Goal: Information Seeking & Learning: Learn about a topic

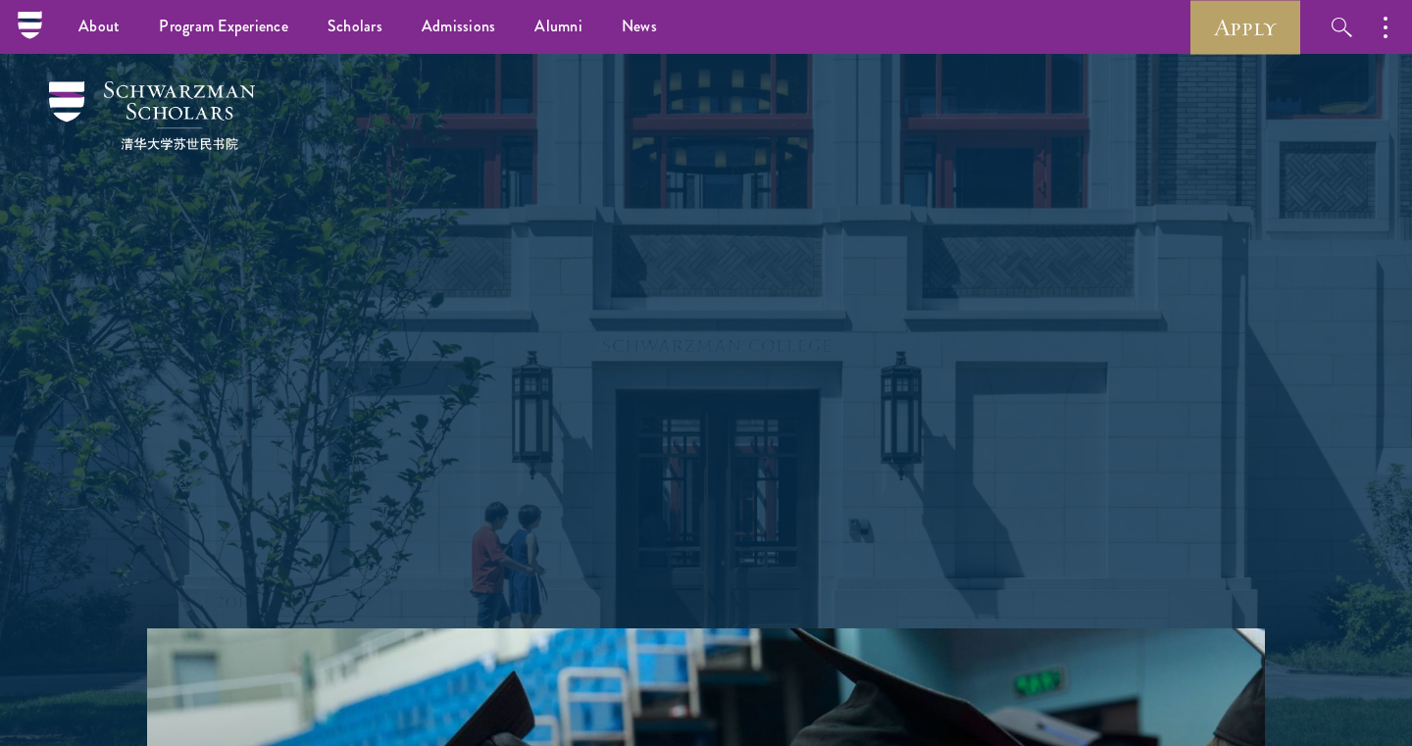
scroll to position [-4, 0]
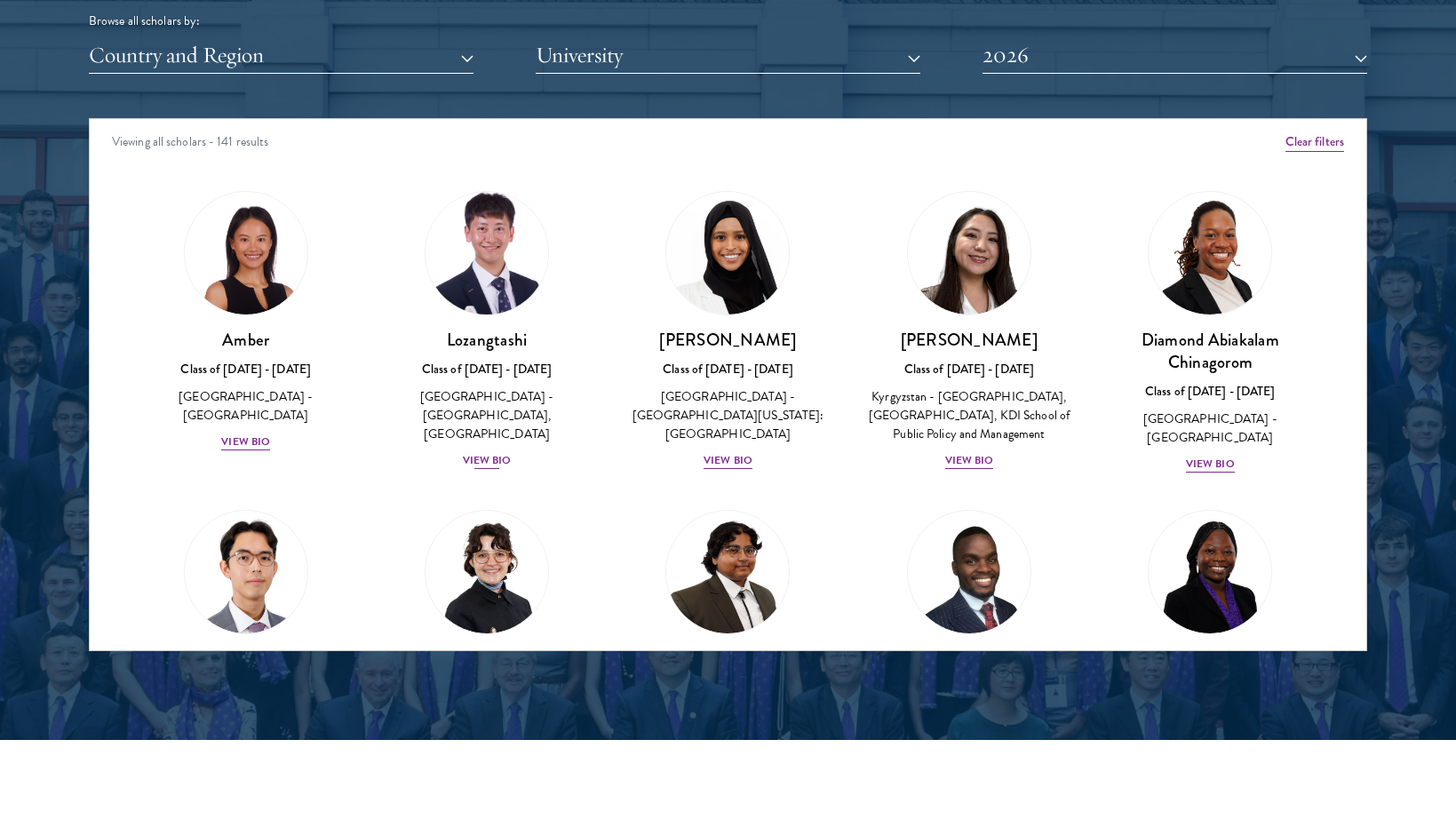
scroll to position [7, 0]
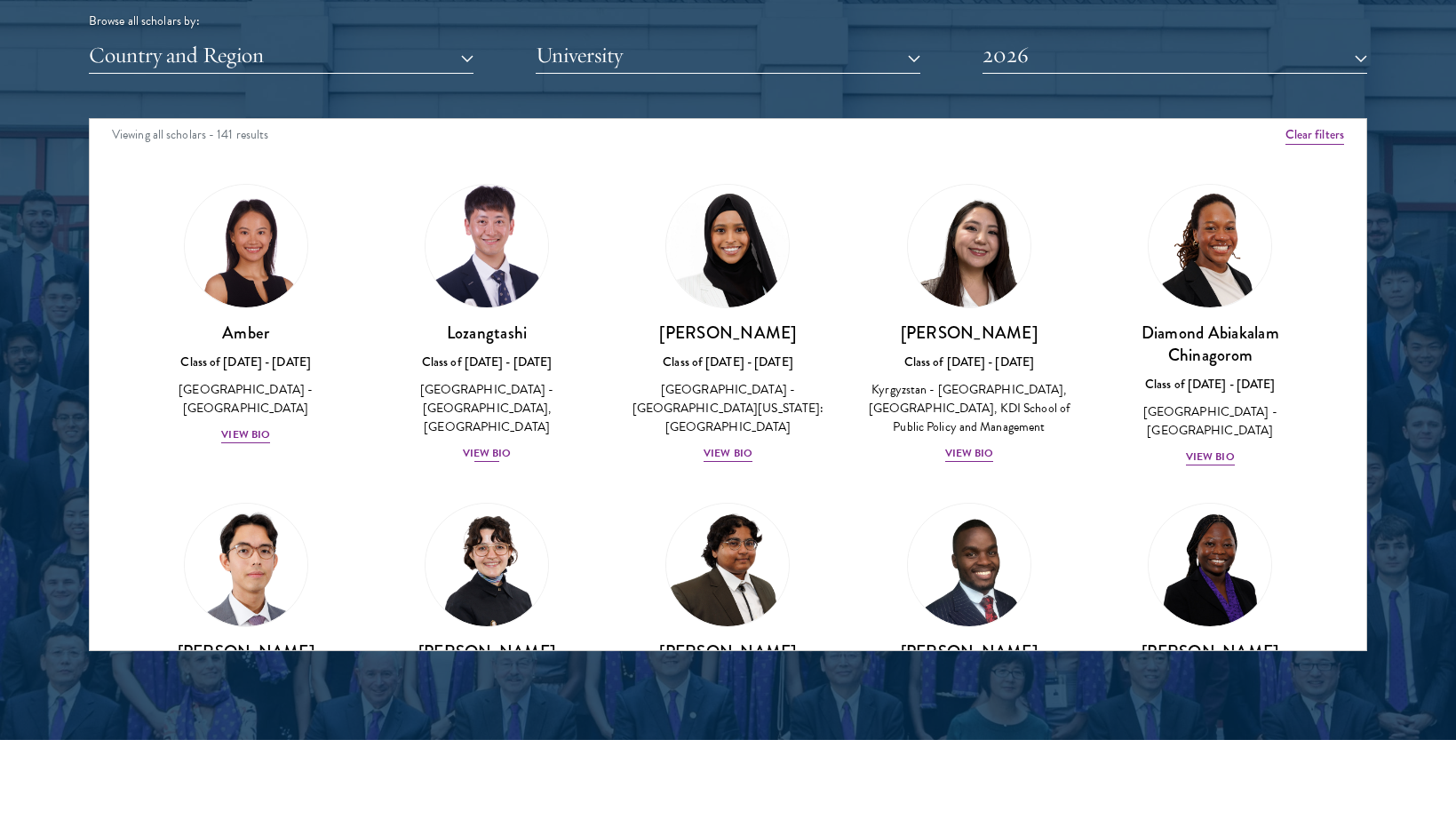
click at [484, 445] on div "View Bio" at bounding box center [487, 453] width 49 height 17
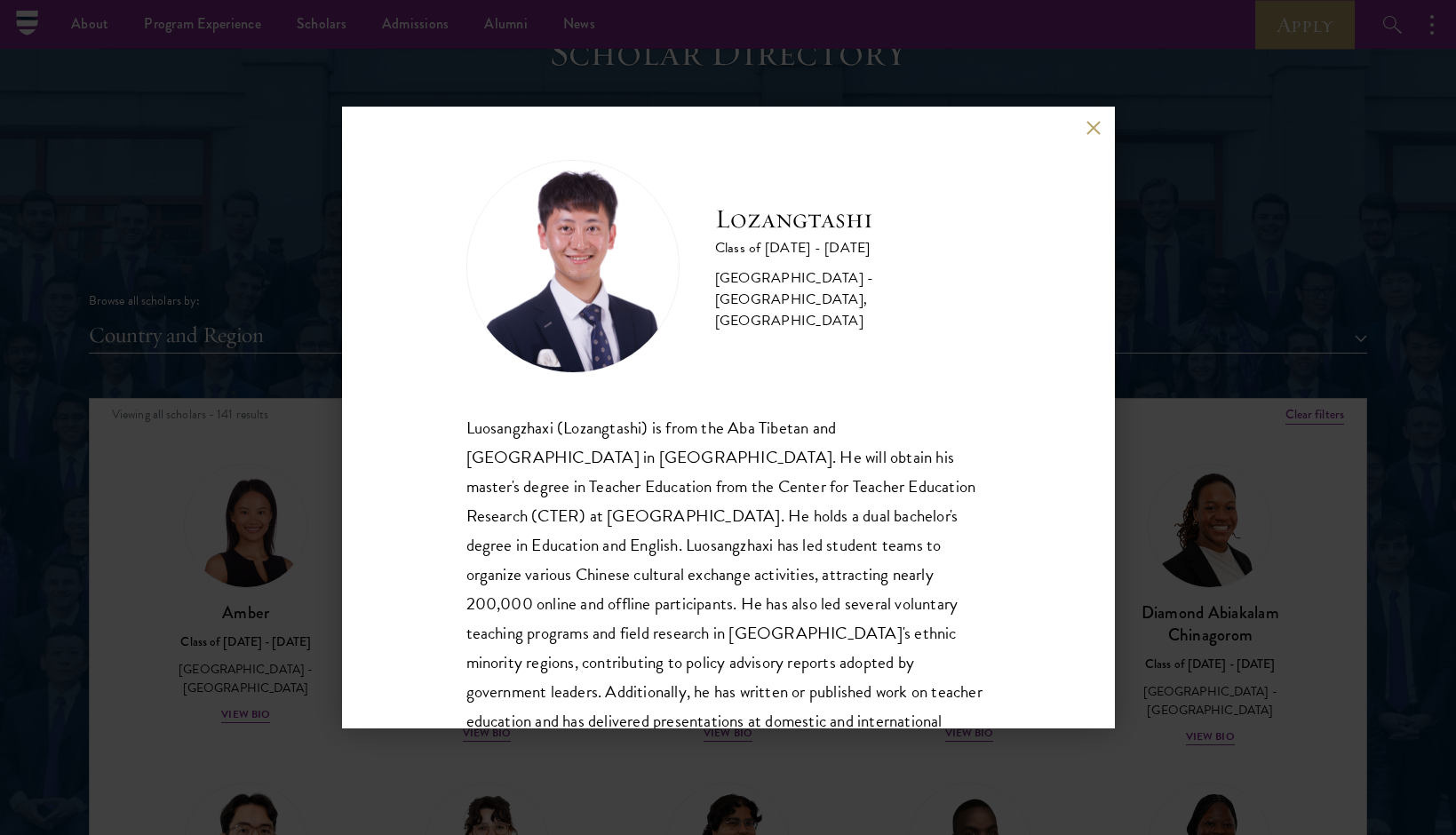
click at [1093, 127] on button at bounding box center [1094, 127] width 15 height 15
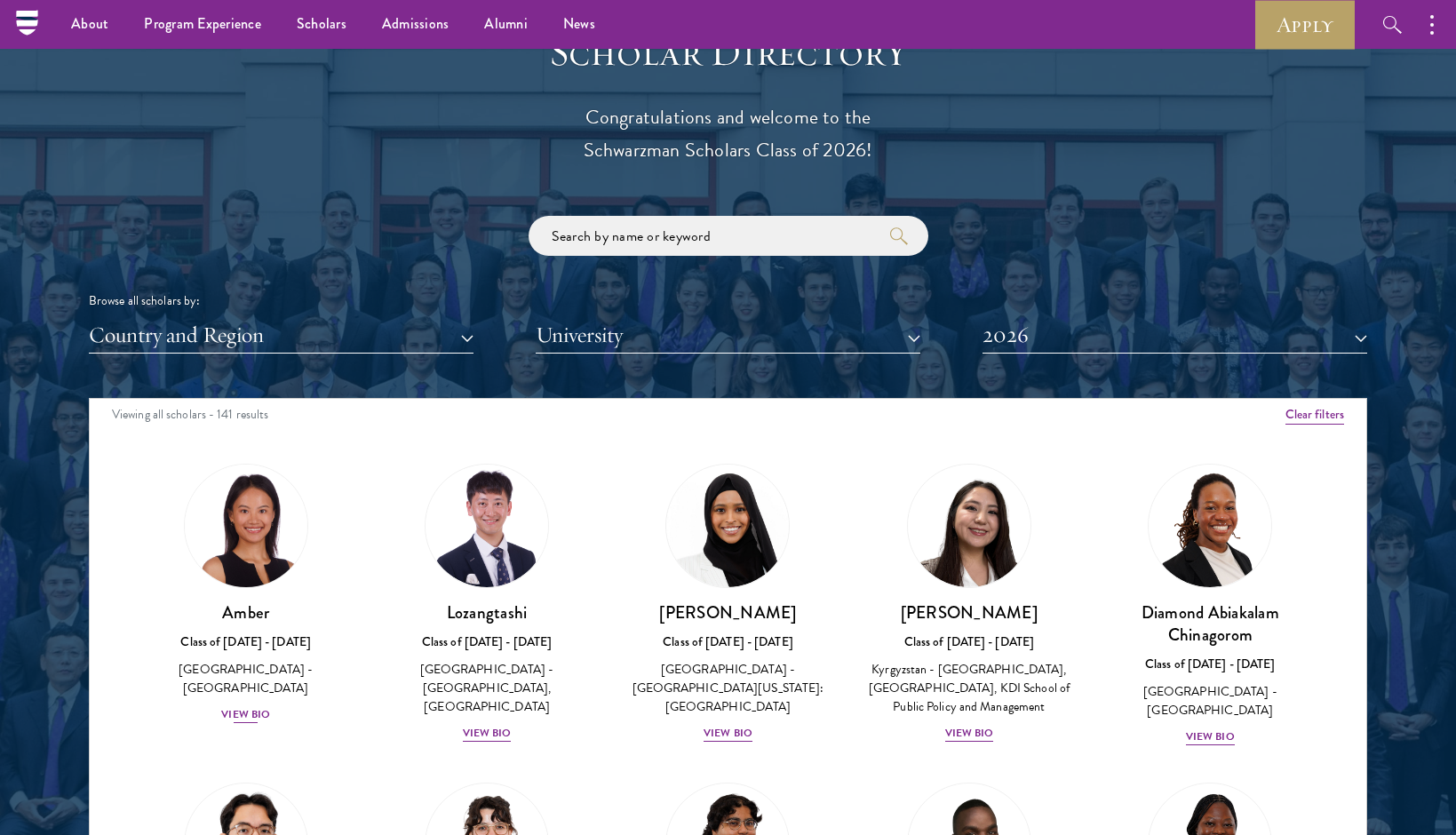
click at [225, 513] on img at bounding box center [245, 525] width 135 height 135
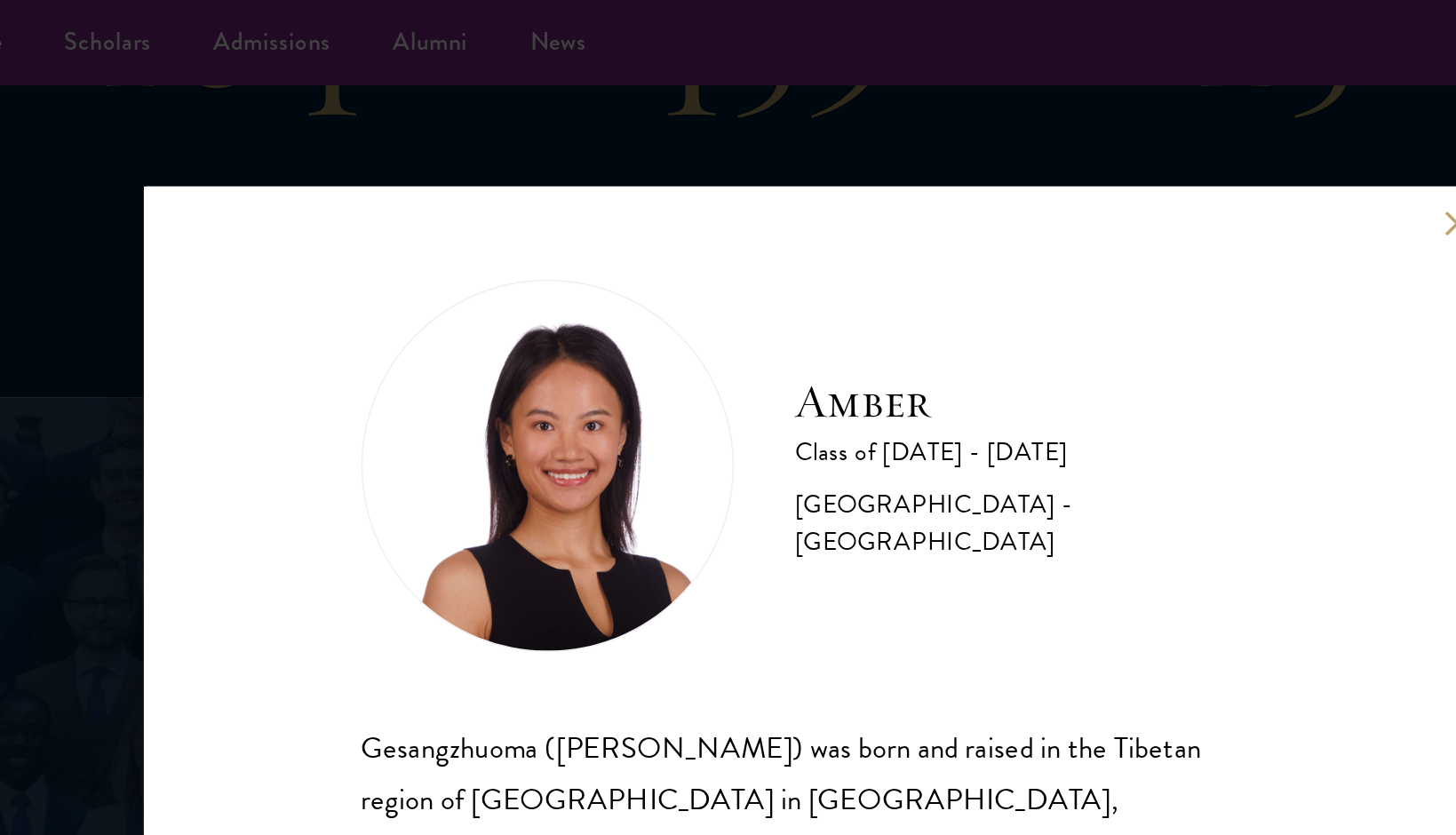
scroll to position [1669, 0]
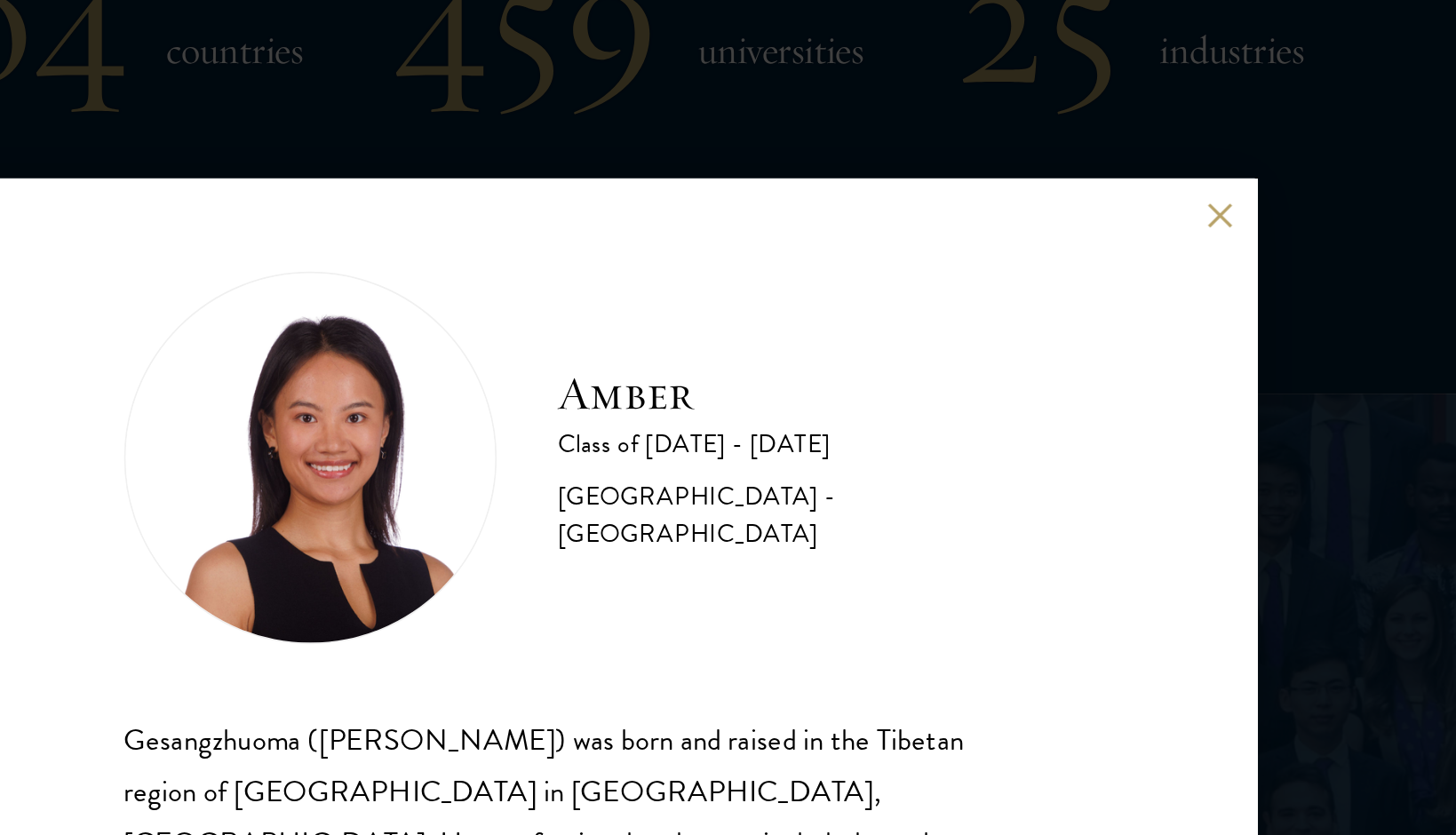
click at [1087, 120] on button at bounding box center [1094, 127] width 15 height 15
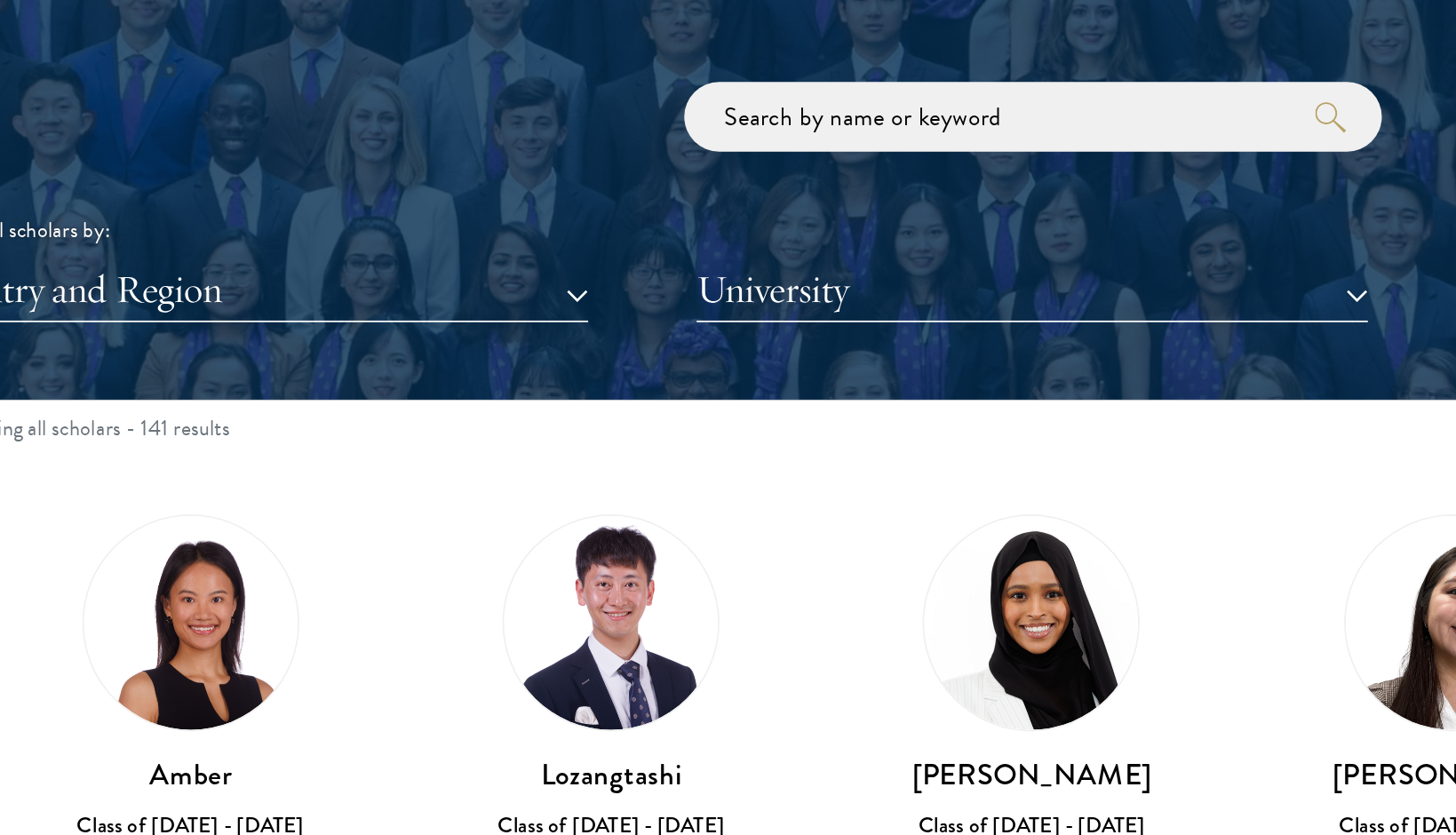
scroll to position [1989, 0]
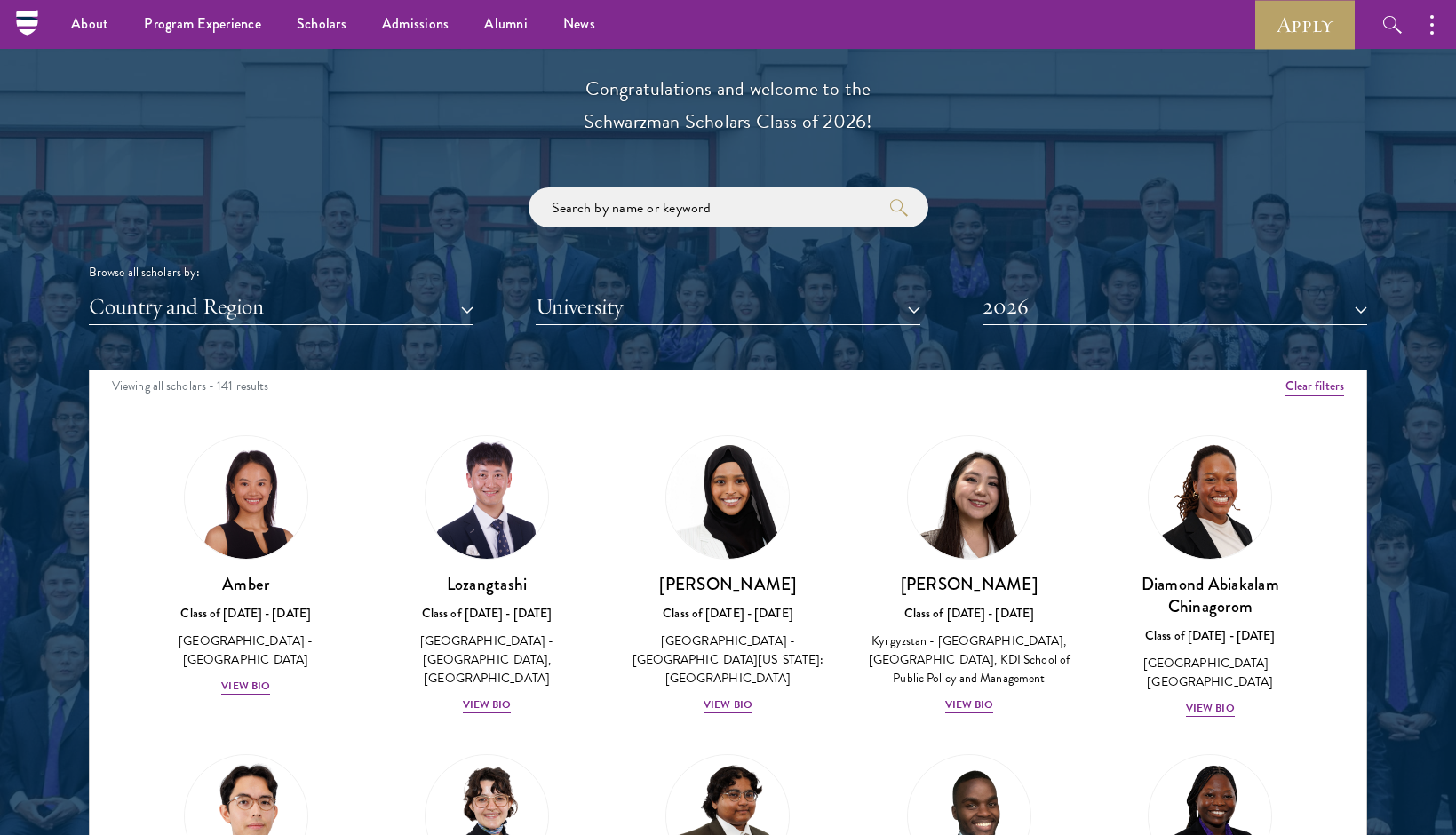
click at [1020, 273] on div "Browse all scholars by:" at bounding box center [727, 272] width 1278 height 19
click at [1016, 298] on button "2026" at bounding box center [1174, 307] width 385 height 36
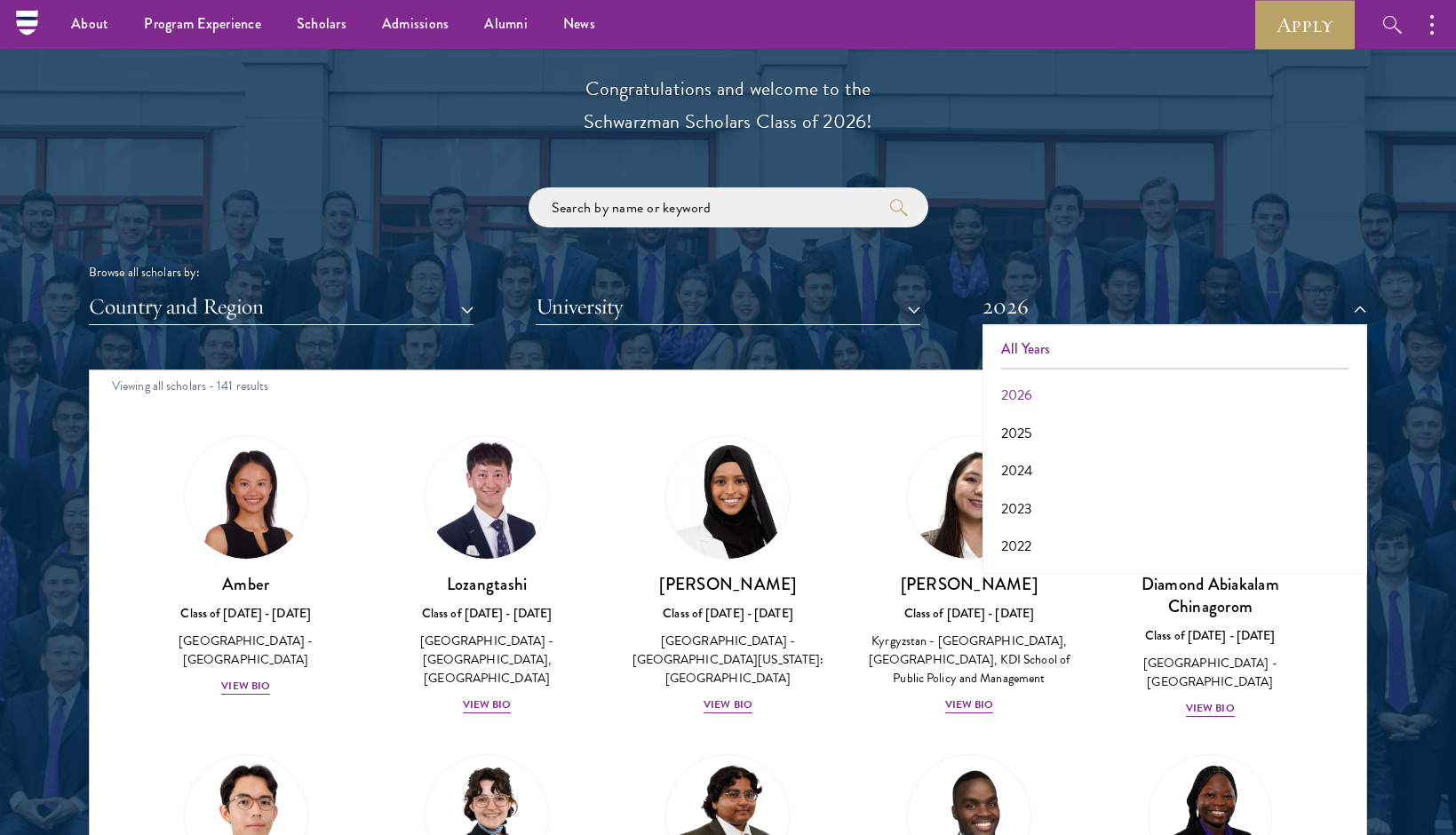
click at [1003, 337] on button "All Years" at bounding box center [1174, 349] width 374 height 37
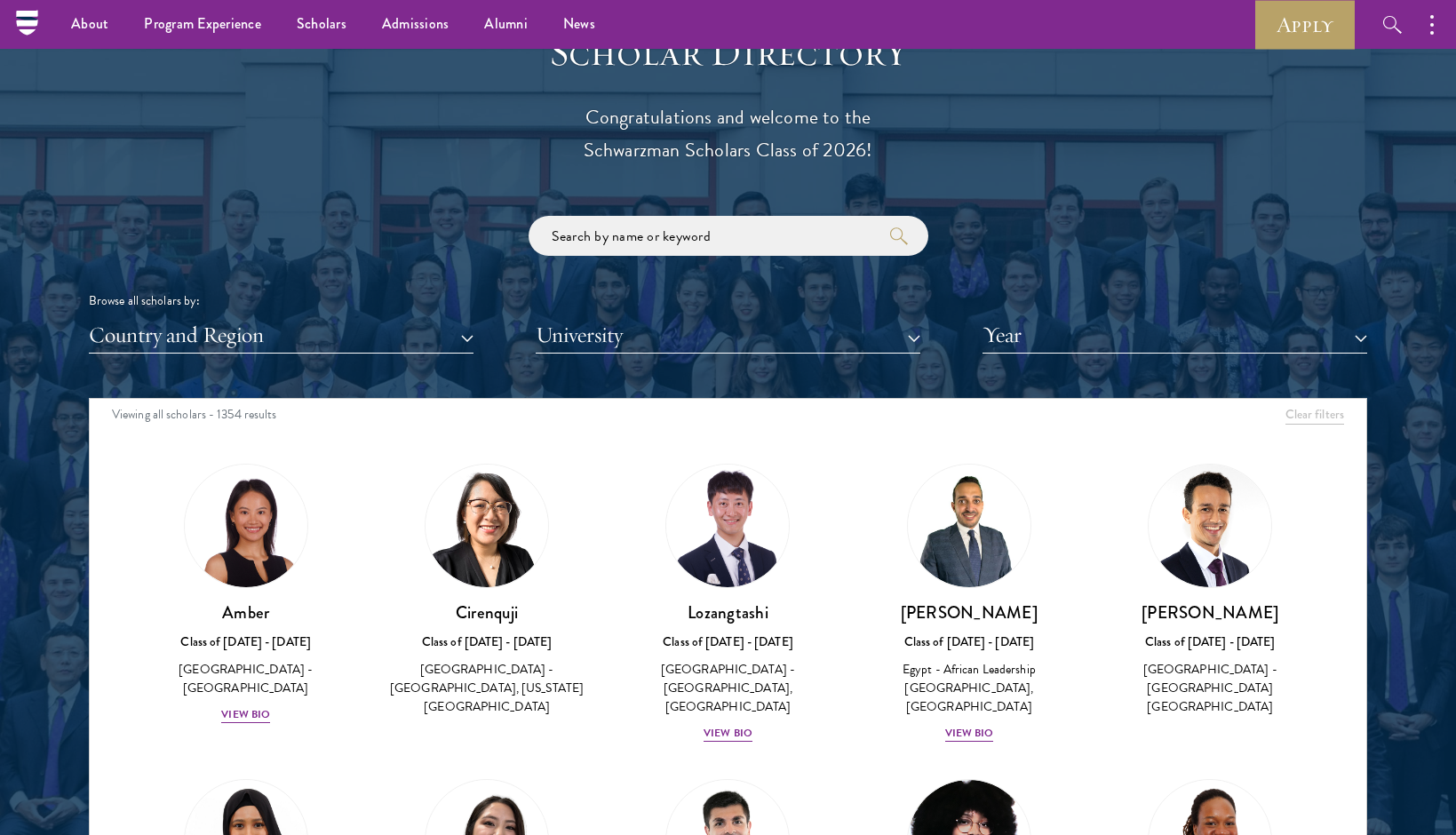
scroll to position [11, 0]
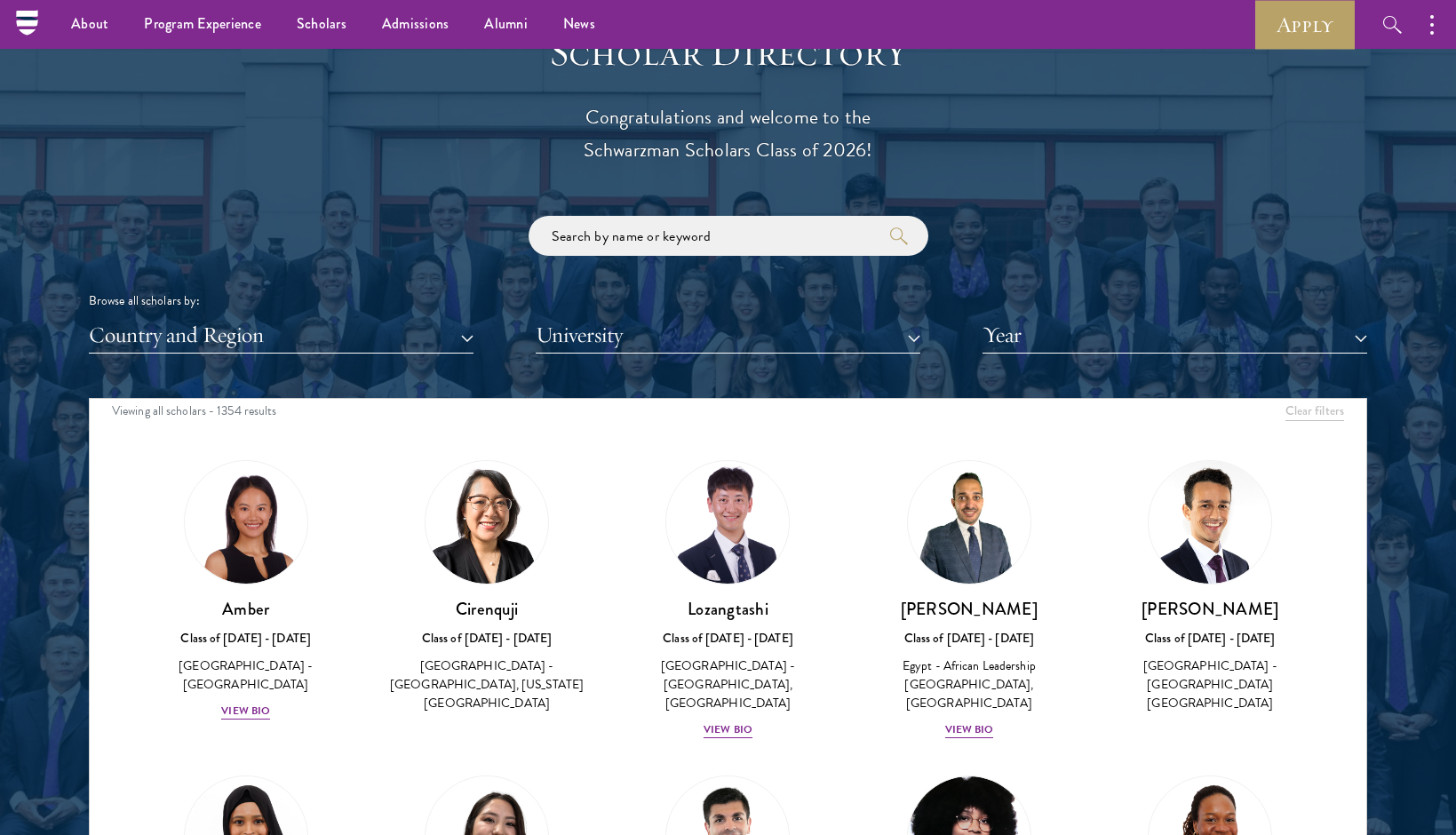
click at [998, 341] on button "Year" at bounding box center [1174, 335] width 385 height 36
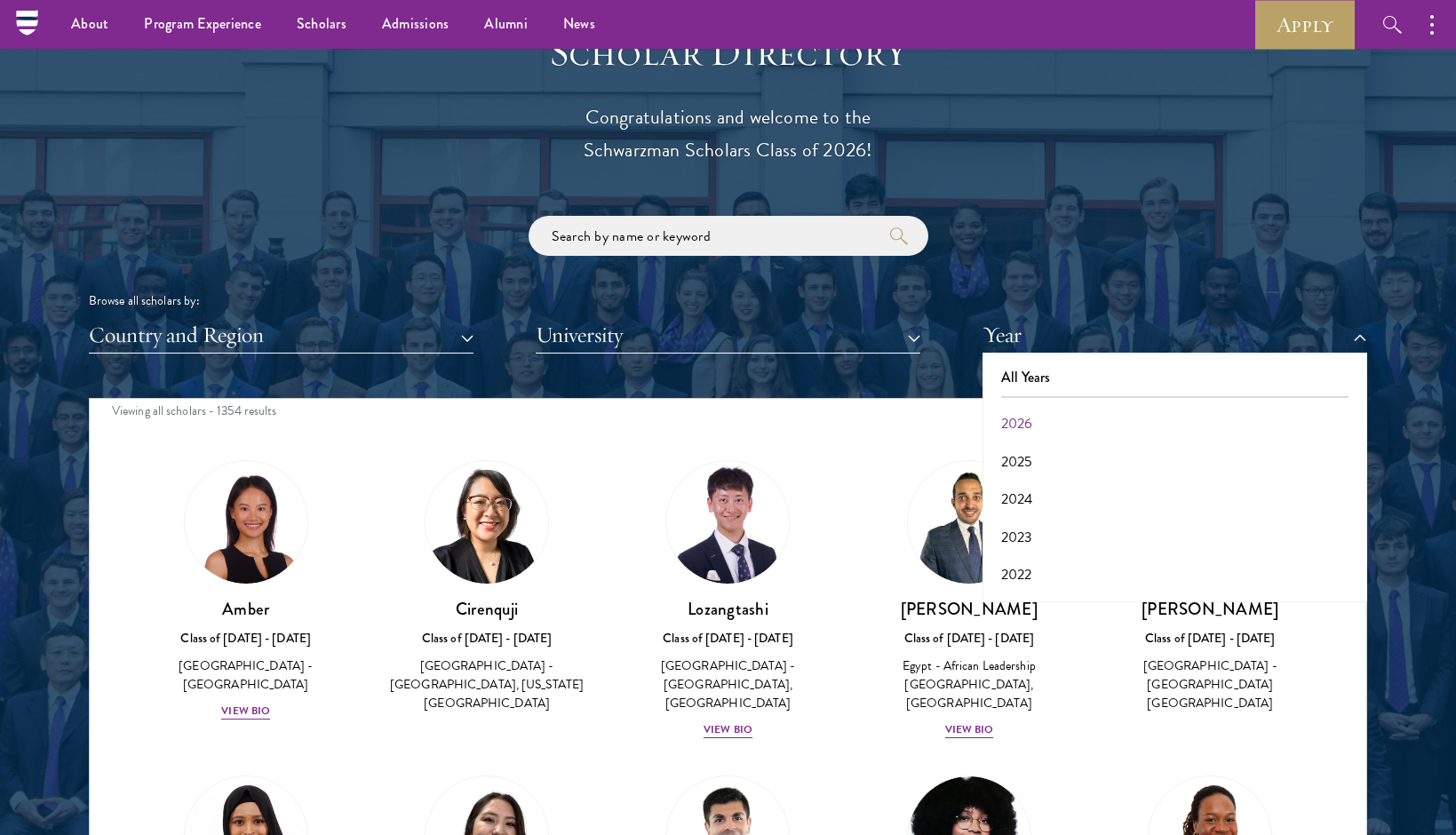
click at [574, 430] on div "Viewing all scholars - 1354 results" at bounding box center [727, 413] width 1276 height 50
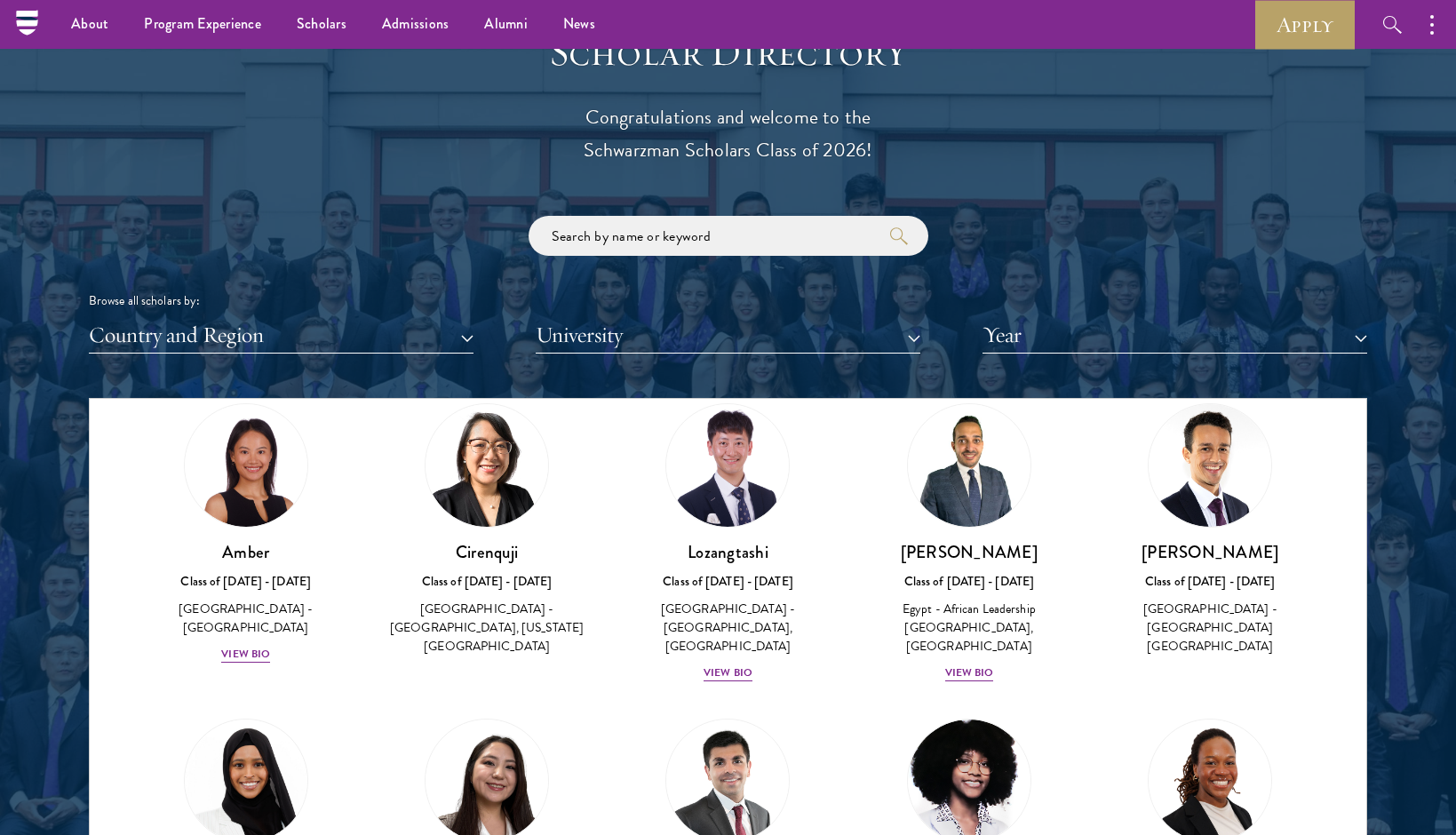
scroll to position [23, 0]
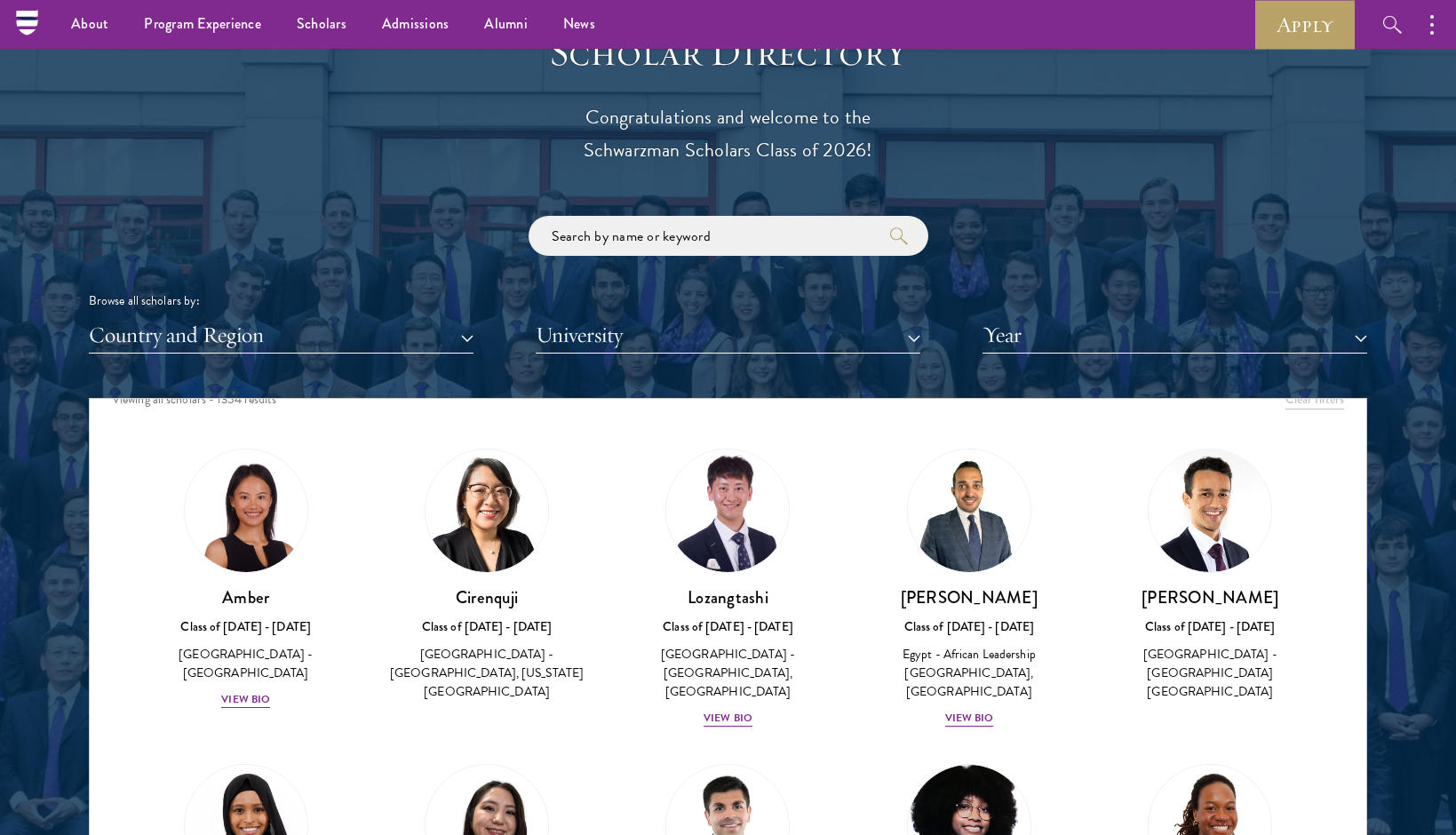
click at [528, 509] on img at bounding box center [486, 510] width 122 height 122
click at [503, 486] on img at bounding box center [486, 510] width 122 height 122
click at [469, 521] on img at bounding box center [486, 510] width 122 height 122
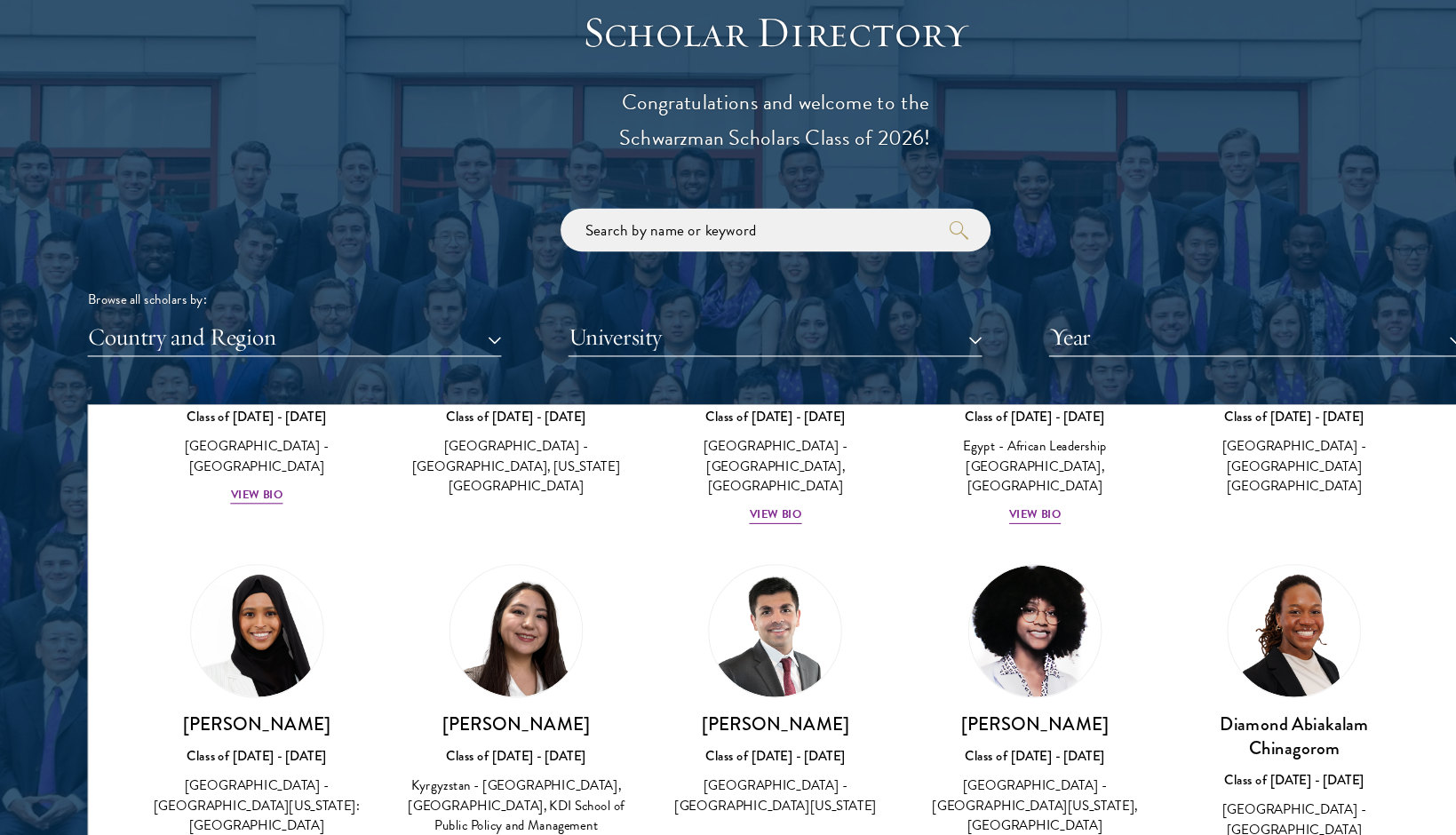
scroll to position [235, 0]
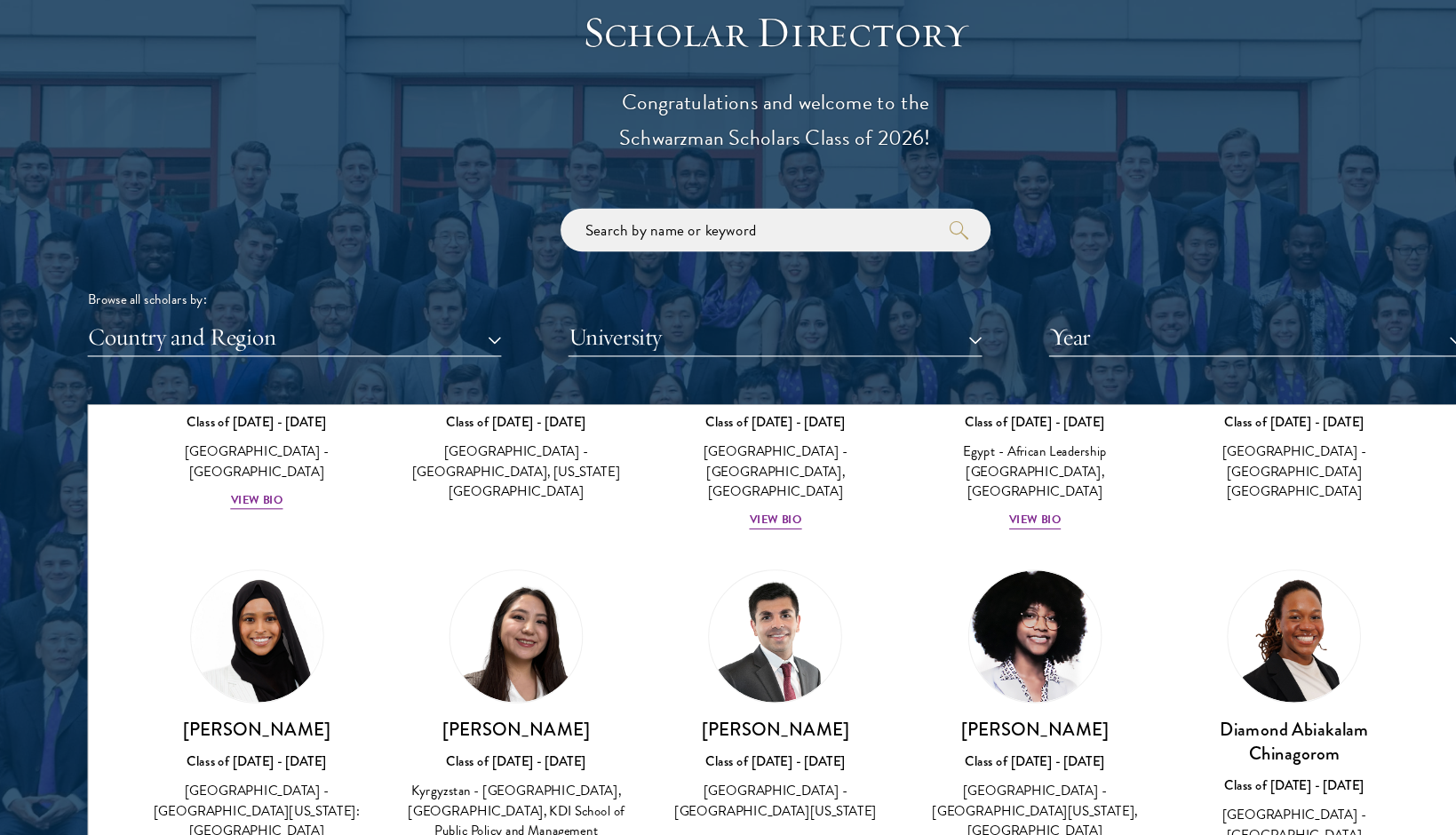
click at [1018, 353] on button "Year" at bounding box center [1174, 371] width 385 height 36
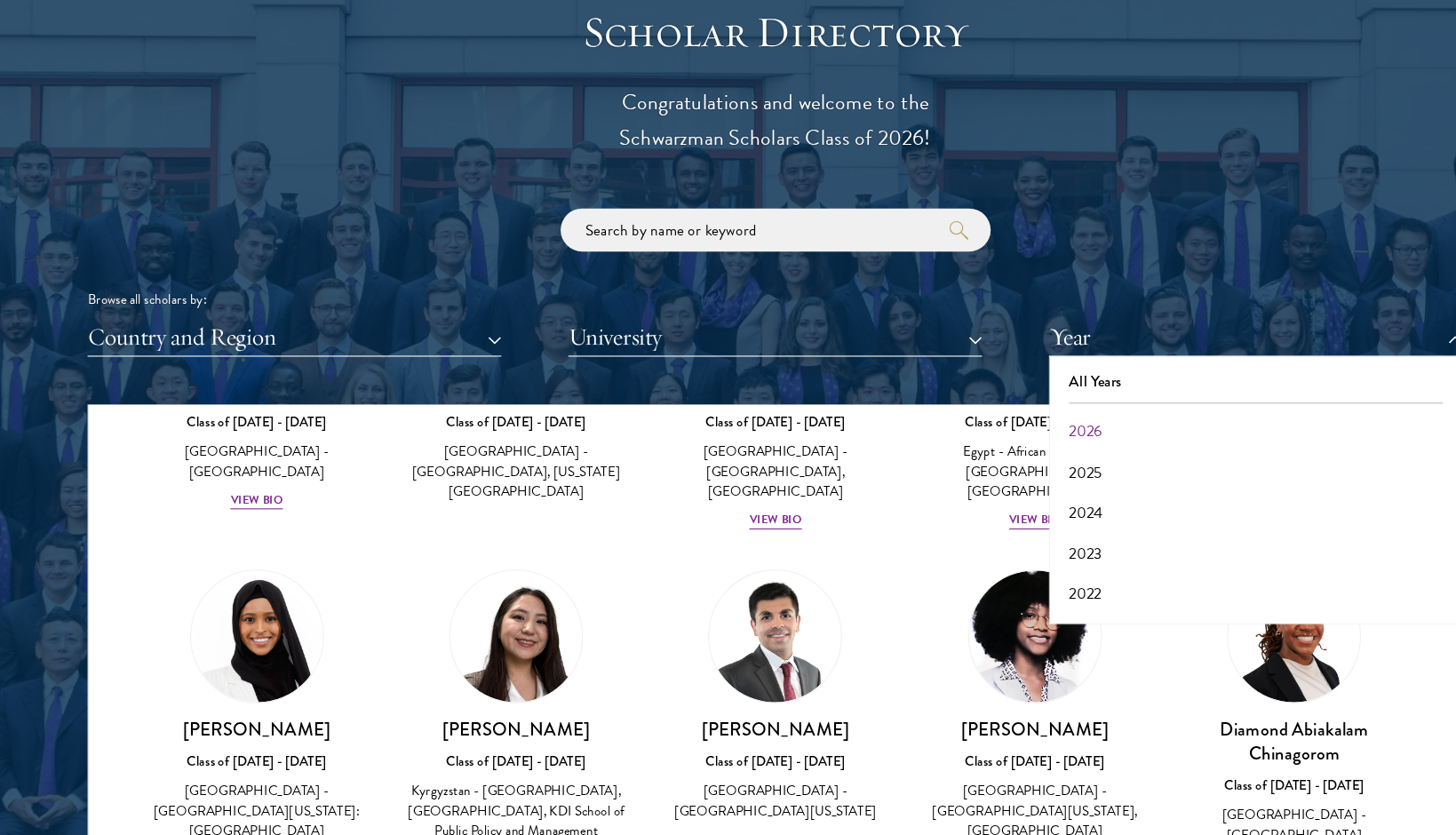
click at [996, 441] on button "2026" at bounding box center [1174, 459] width 374 height 37
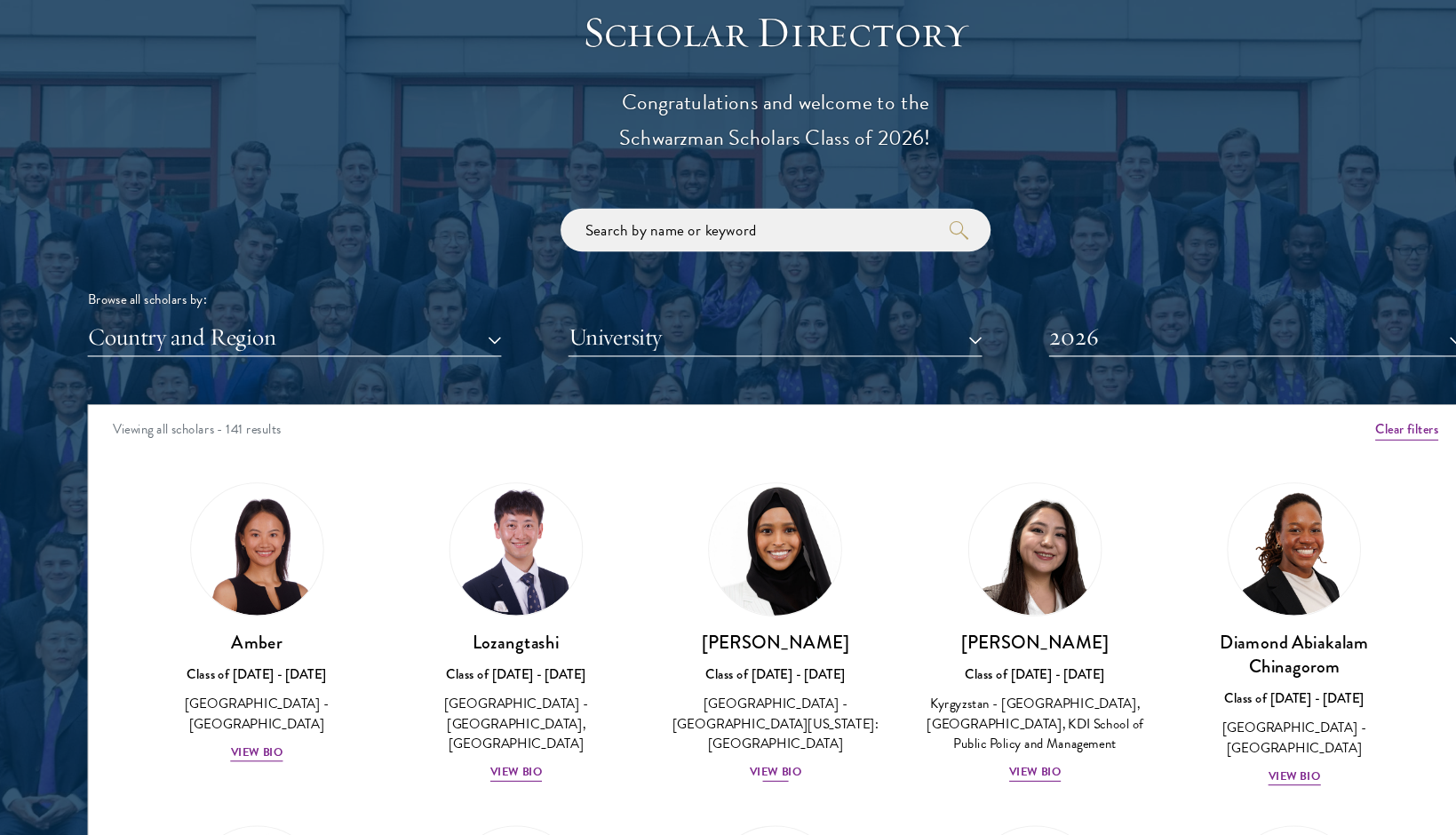
scroll to position [0, 0]
click at [672, 704] on div "[GEOGRAPHIC_DATA] - [GEOGRAPHIC_DATA][US_STATE]: [GEOGRAPHIC_DATA]" at bounding box center [728, 732] width 206 height 56
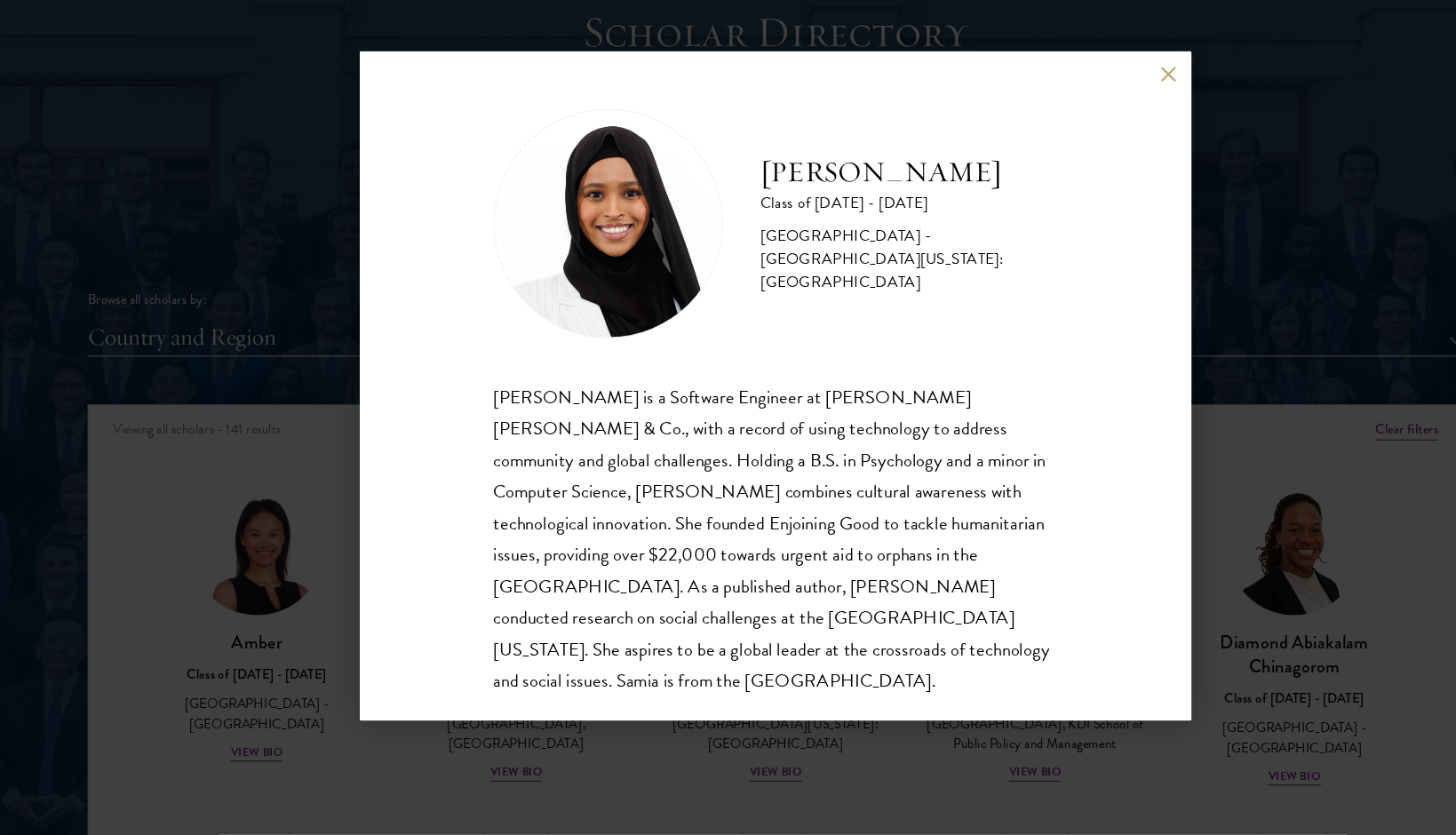
click at [626, 676] on div "[PERSON_NAME] Class of [DATE] - [DATE] [GEOGRAPHIC_DATA] - [GEOGRAPHIC_DATA][US…" at bounding box center [728, 418] width 1456 height 835
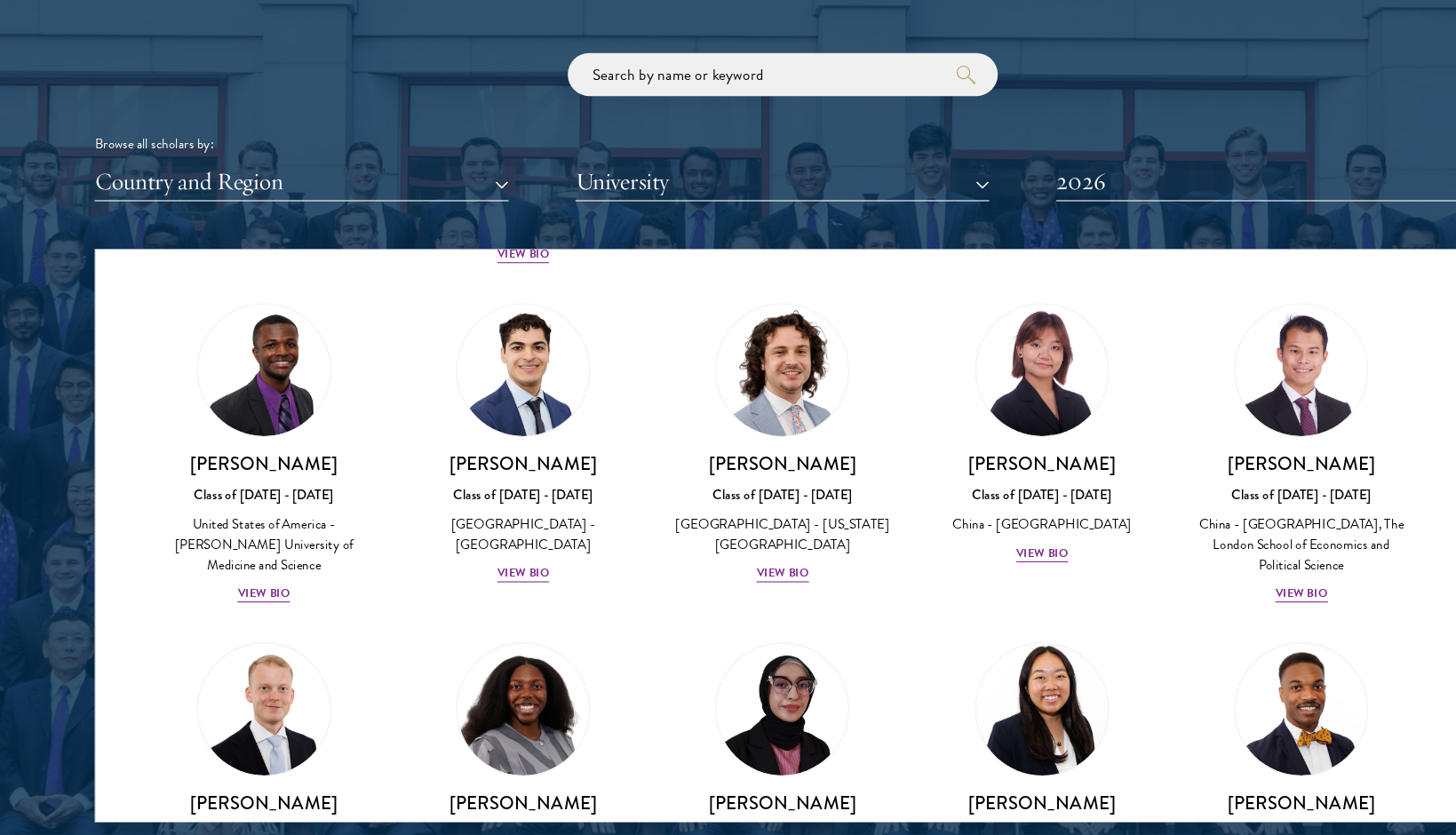
scroll to position [2861, 0]
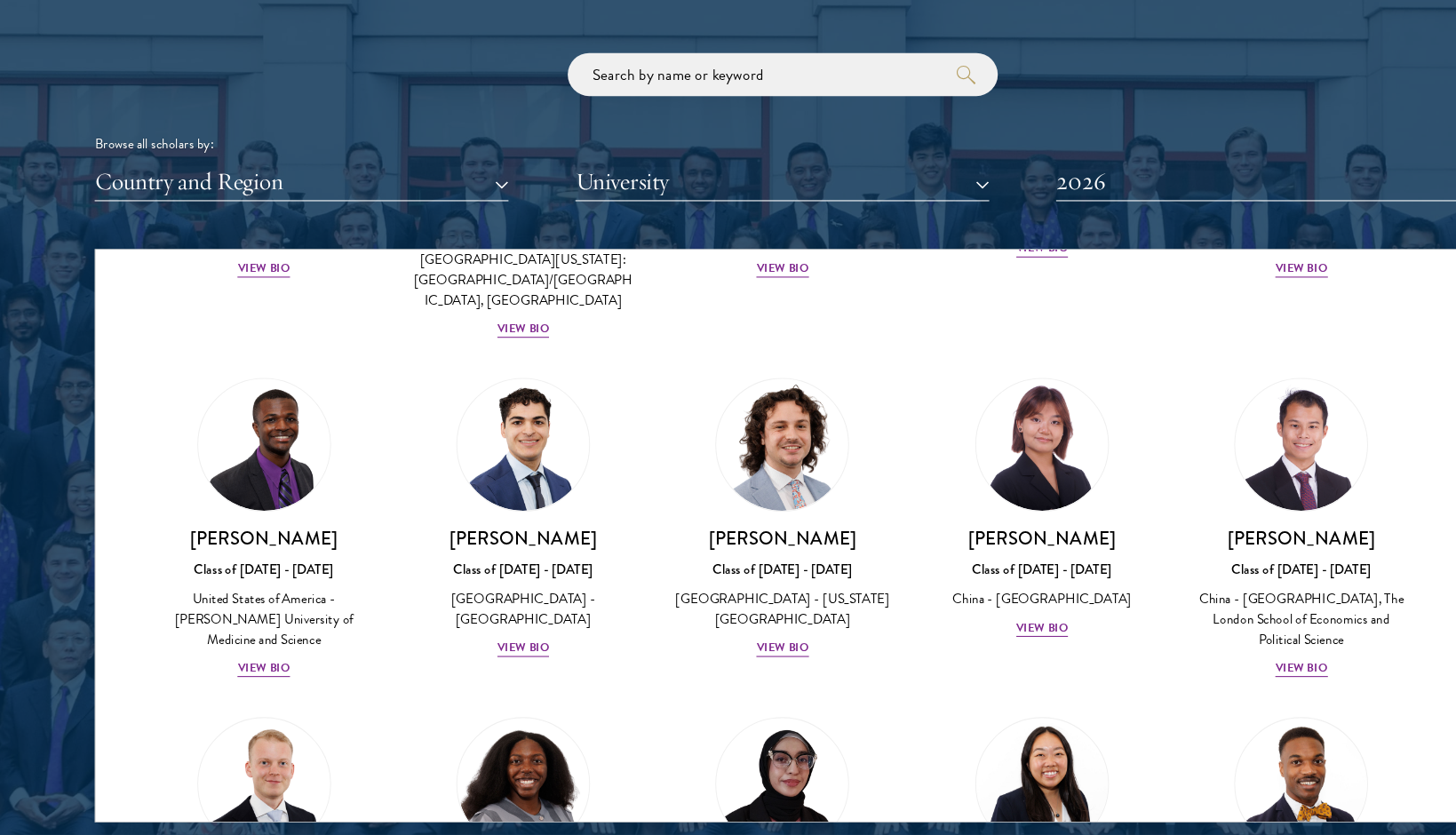
click at [1097, 393] on div "[PERSON_NAME] Class of [DATE] - [DATE] [GEOGRAPHIC_DATA] - [GEOGRAPHIC_DATA], T…" at bounding box center [1210, 551] width 241 height 315
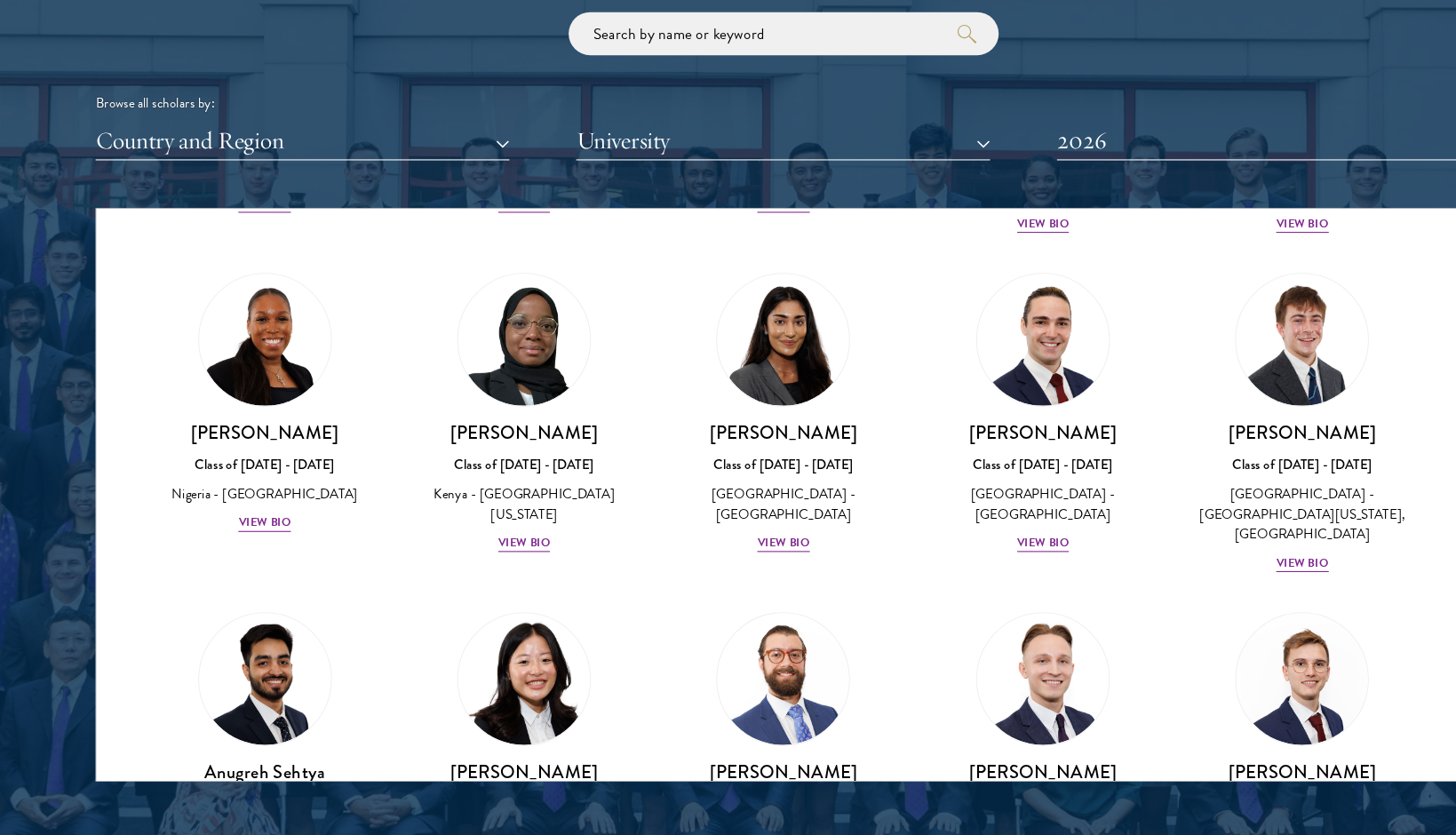
scroll to position [6781, 0]
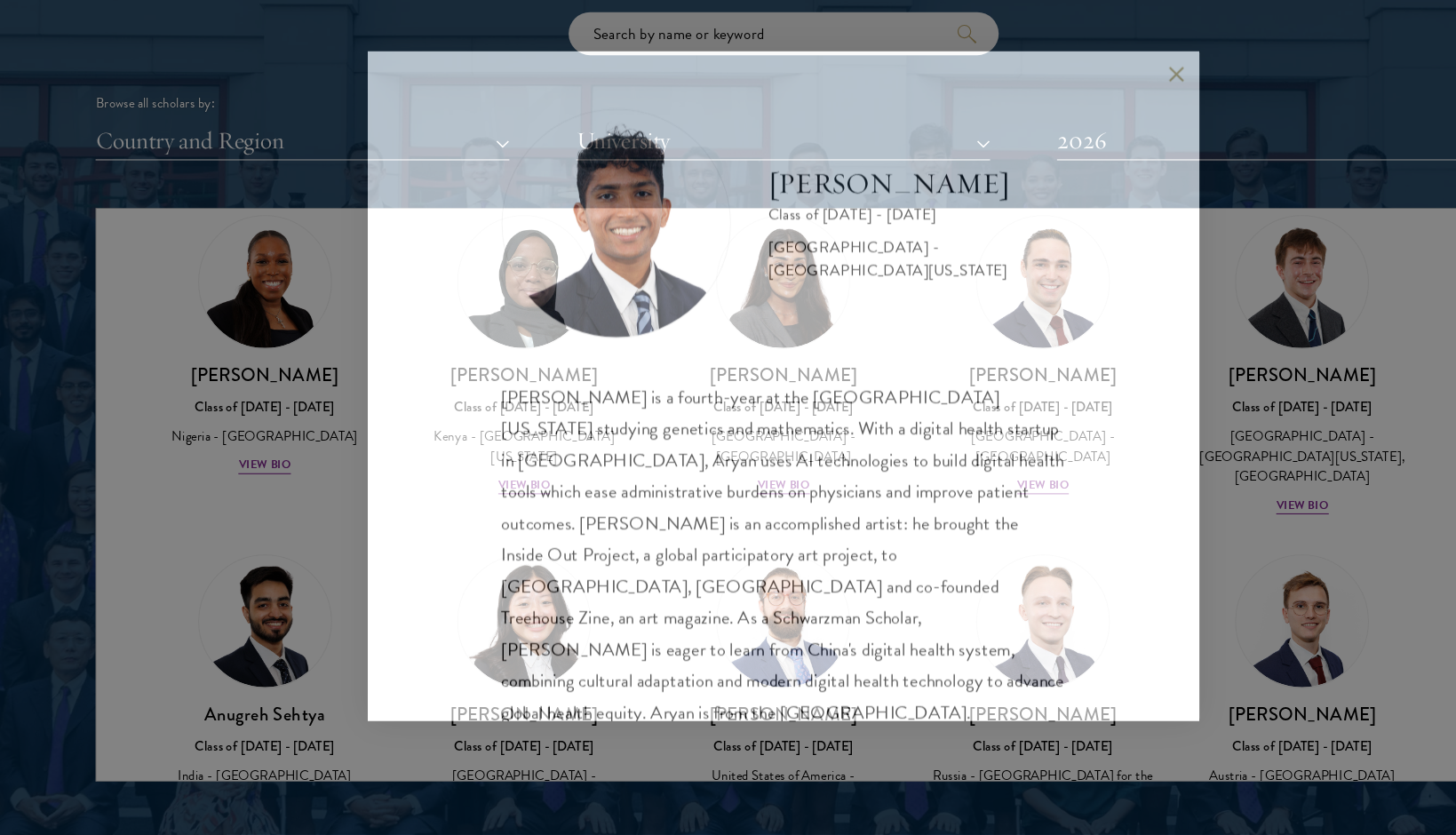
scroll to position [2147, 0]
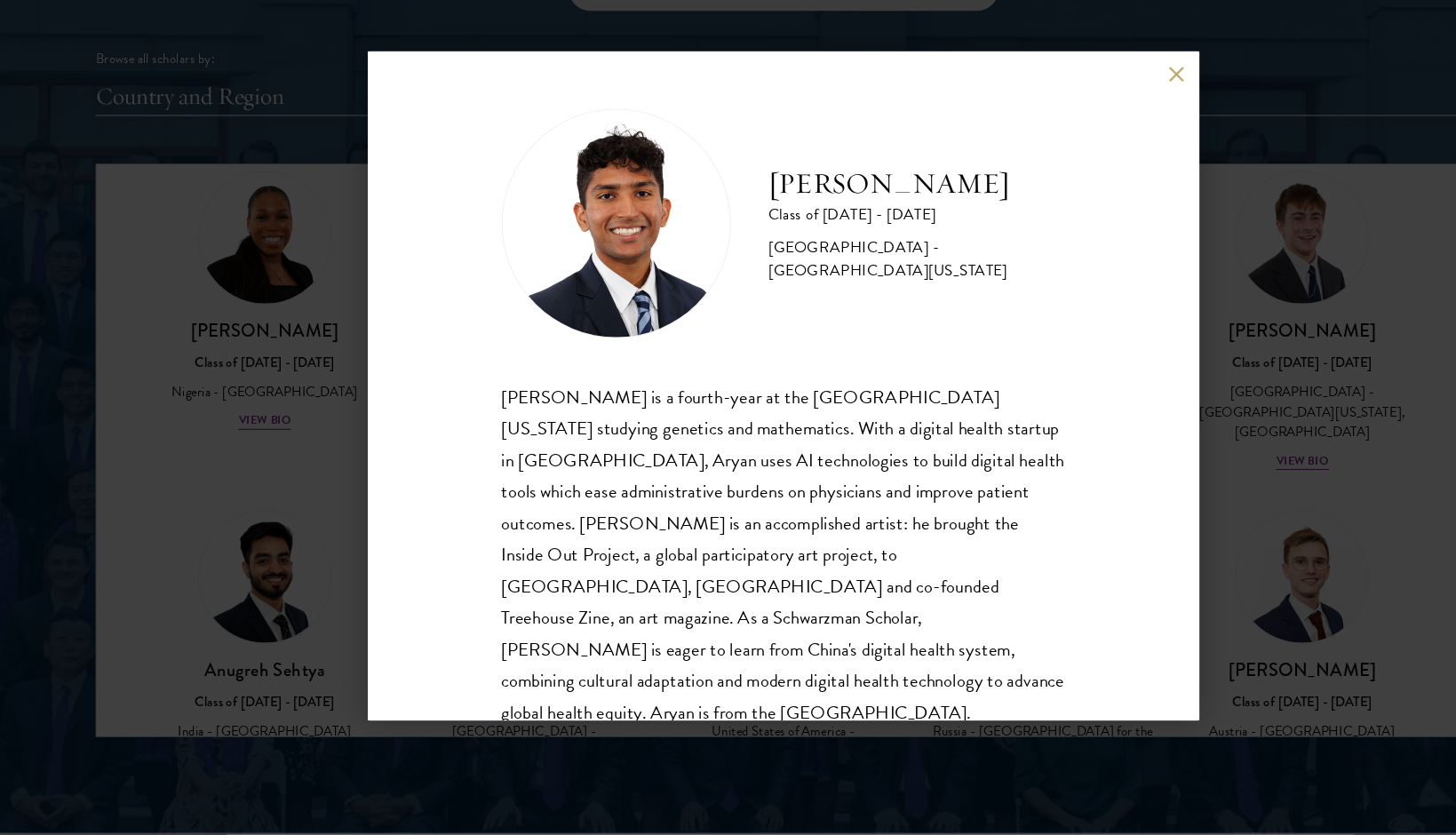
click at [1083, 107] on div "[PERSON_NAME] Class of [DATE] - [DATE] [GEOGRAPHIC_DATA] - [GEOGRAPHIC_DATA][US…" at bounding box center [728, 418] width 772 height 622
click at [1093, 120] on button at bounding box center [1094, 127] width 15 height 15
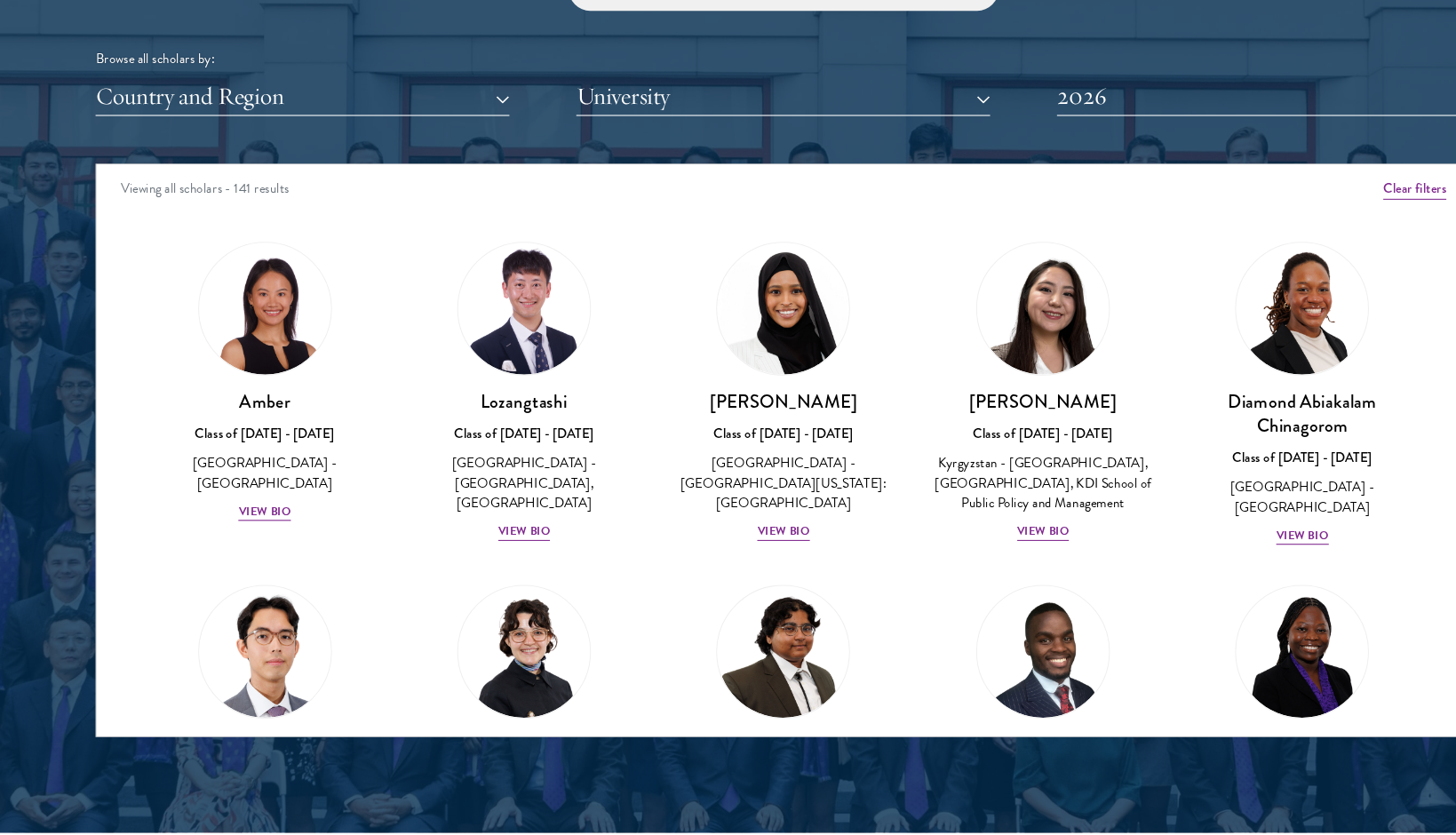
click at [804, 130] on button "University" at bounding box center [727, 149] width 385 height 36
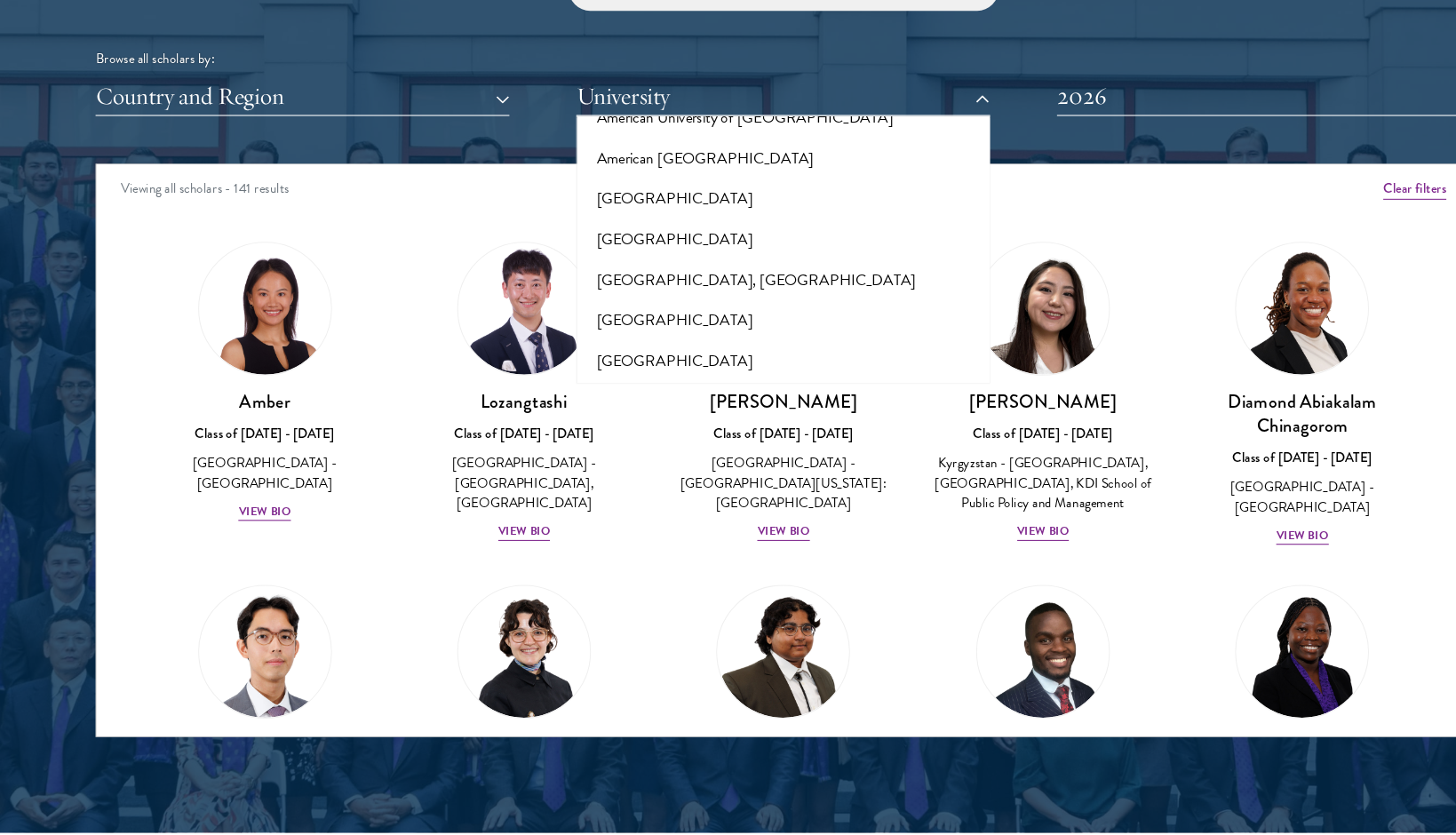
scroll to position [322, 0]
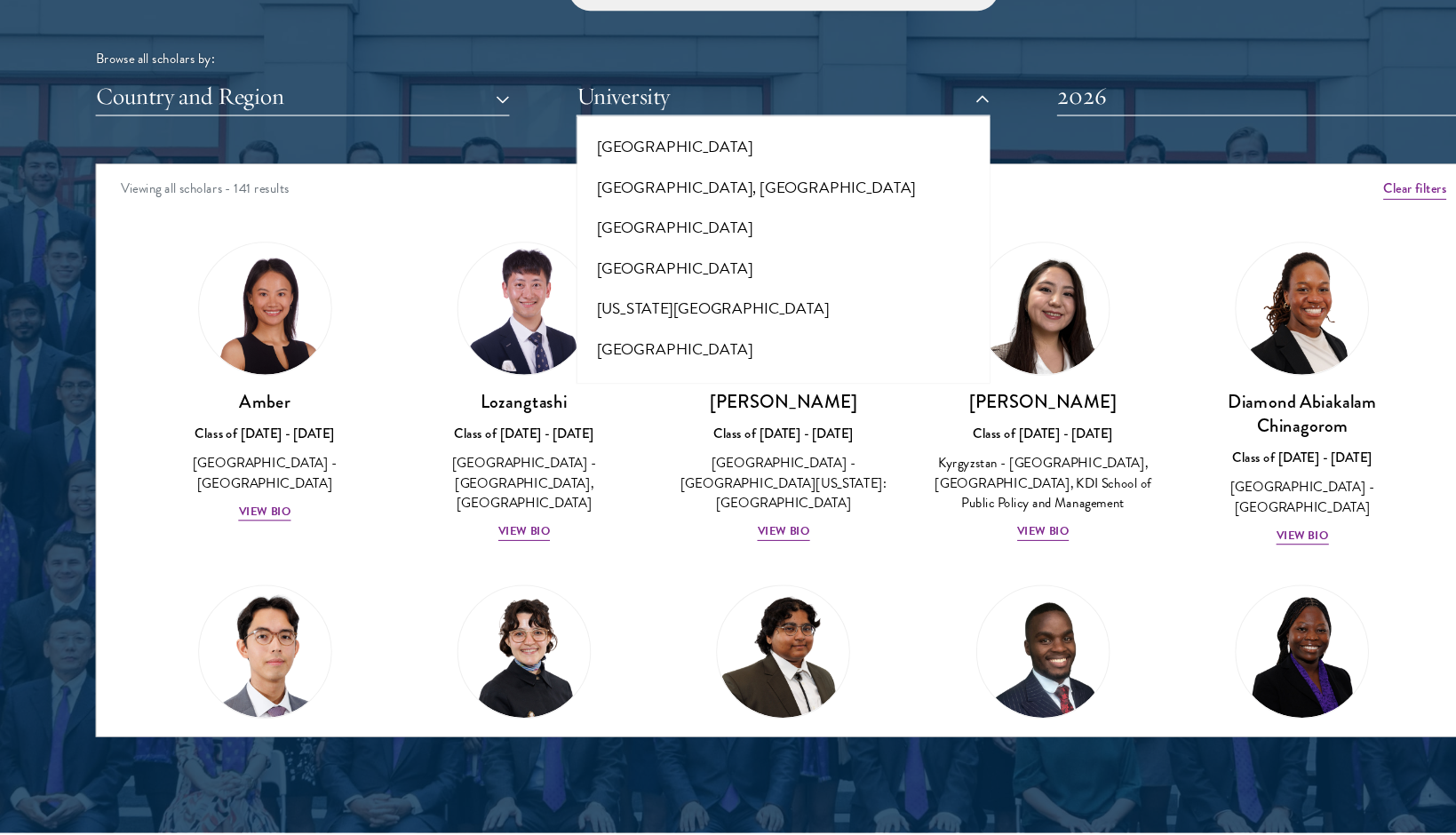
click at [472, 130] on button "Country and Region" at bounding box center [281, 149] width 385 height 36
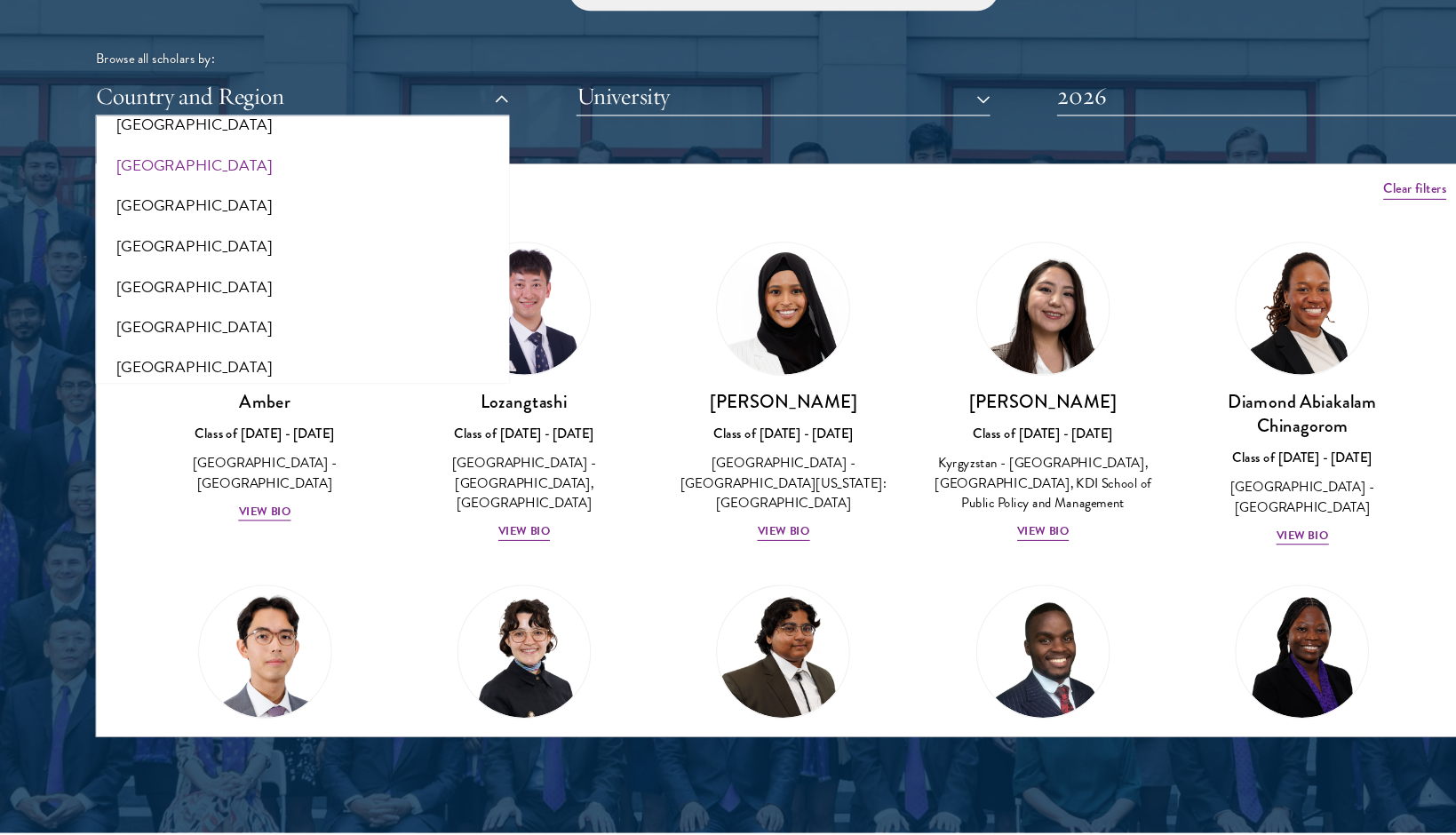
scroll to position [585, 0]
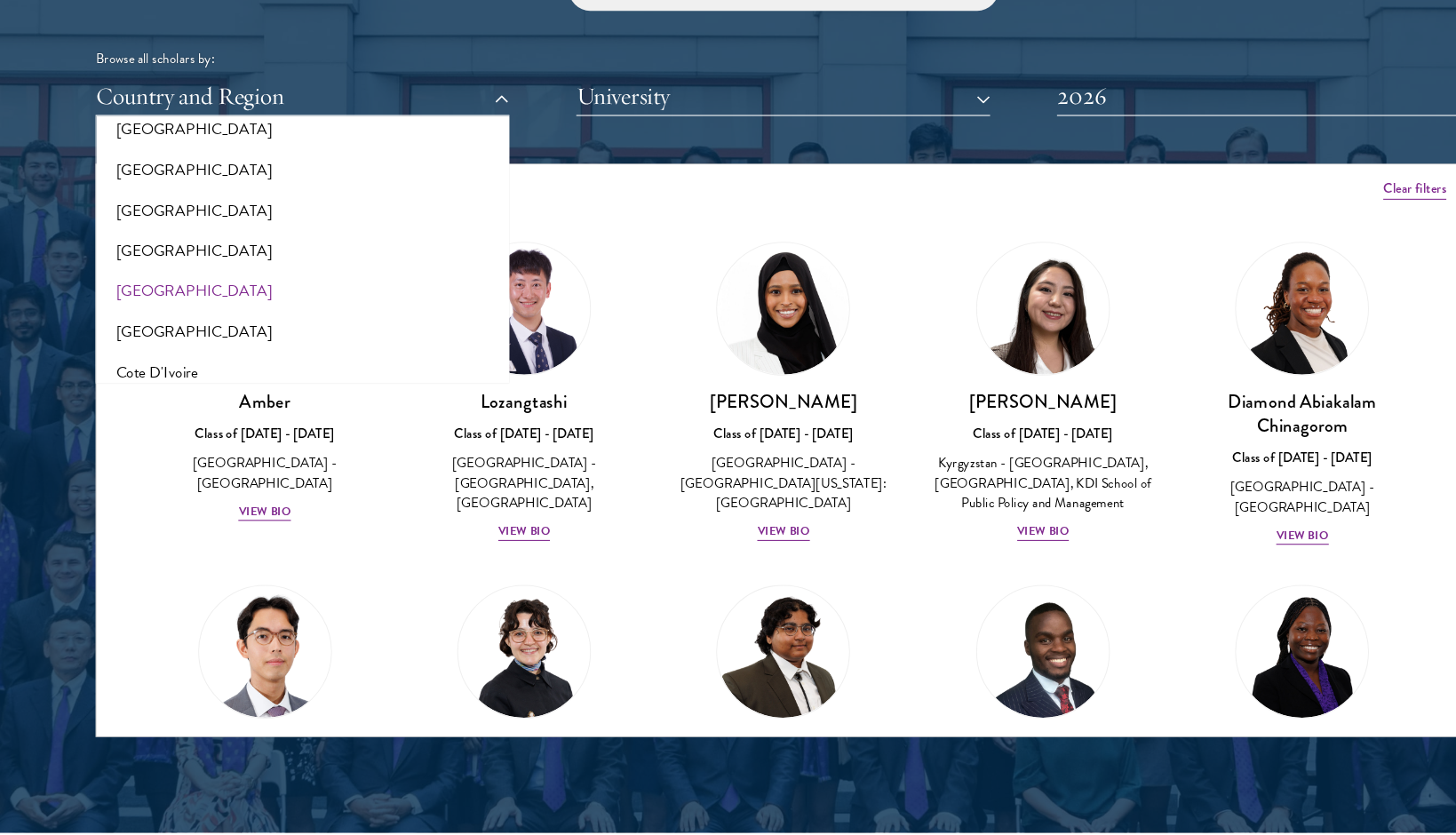
click at [205, 311] on button "[GEOGRAPHIC_DATA]" at bounding box center [281, 329] width 374 height 37
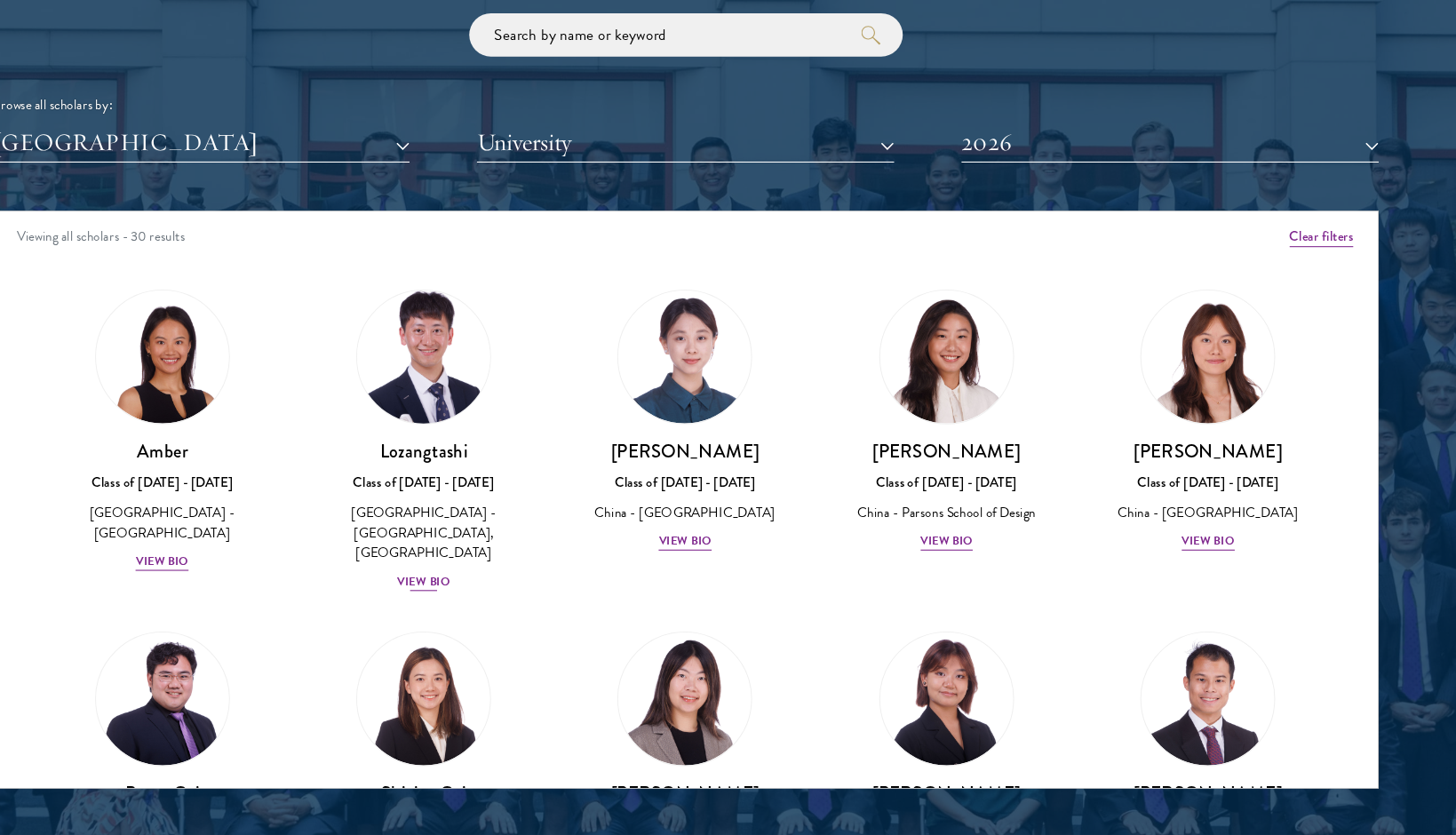
click at [384, 332] on link "Lozangtashi Class of [DATE] - [DATE] [GEOGRAPHIC_DATA] - [GEOGRAPHIC_DATA], [GE…" at bounding box center [486, 472] width 206 height 280
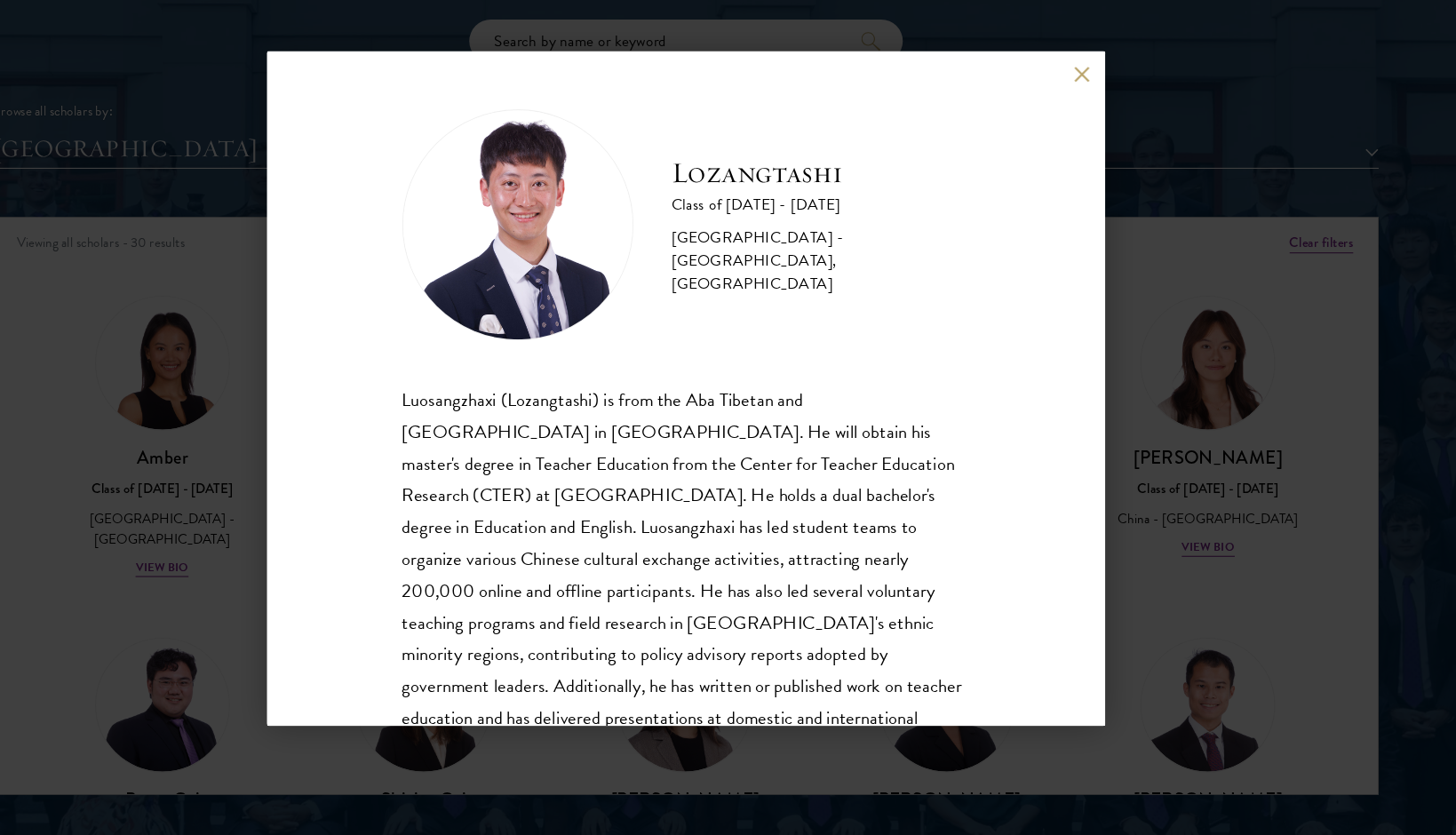
click at [1001, 107] on div "Lozangtashi Class of [DATE] - [DATE] [GEOGRAPHIC_DATA] - [GEOGRAPHIC_DATA], [GE…" at bounding box center [728, 418] width 772 height 622
click at [1087, 120] on button at bounding box center [1094, 127] width 15 height 15
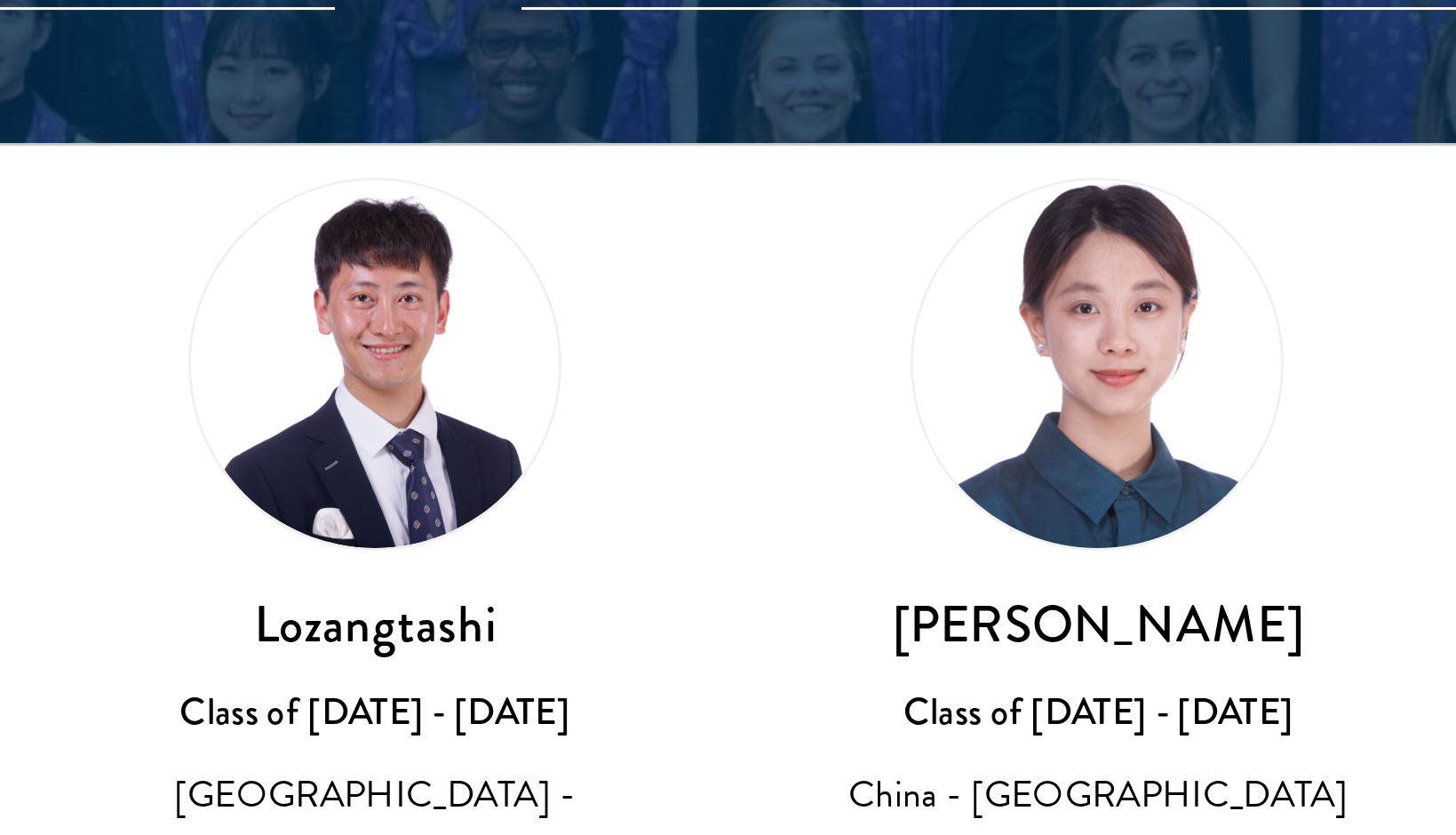
scroll to position [64, 0]
